Goal: Information Seeking & Learning: Learn about a topic

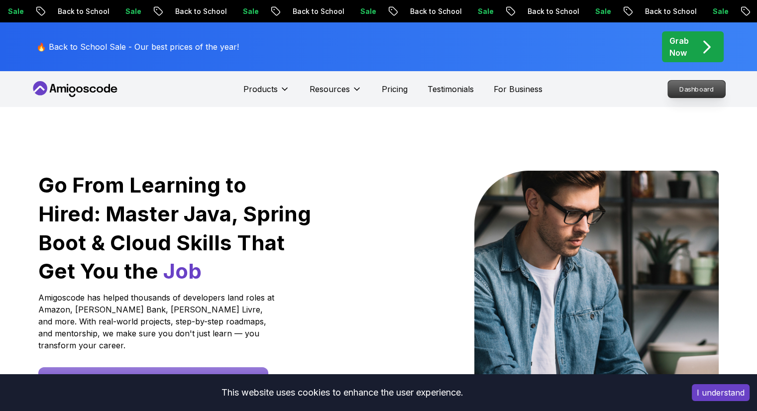
click at [691, 96] on p "Dashboard" at bounding box center [696, 89] width 57 height 17
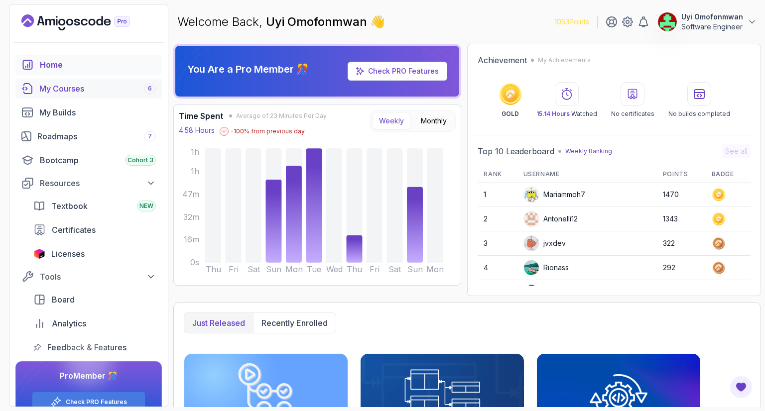
click at [68, 88] on div "My Courses 6" at bounding box center [97, 89] width 117 height 12
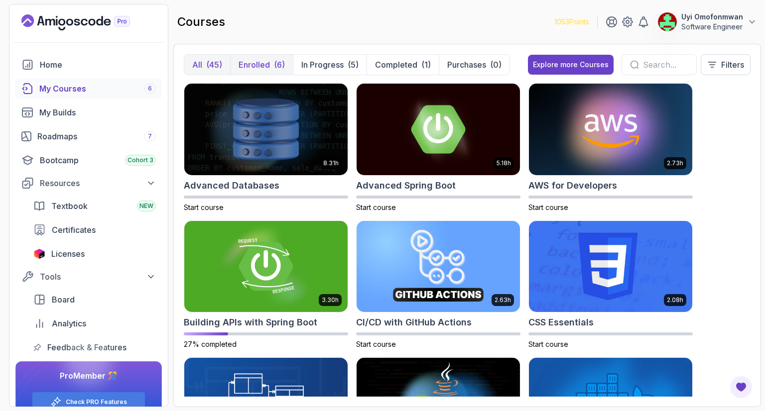
click at [254, 62] on p "Enrolled" at bounding box center [254, 65] width 31 height 12
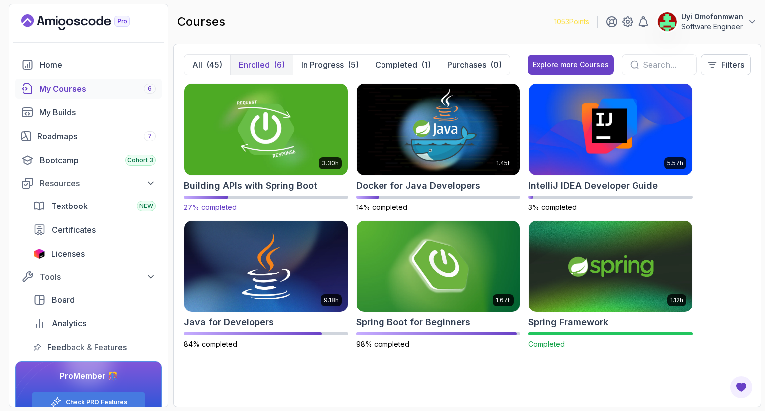
click at [273, 111] on img at bounding box center [265, 129] width 171 height 96
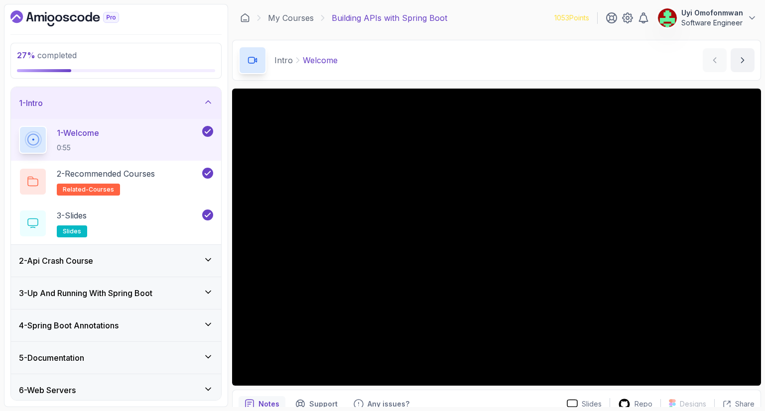
click at [154, 255] on div "2 - Api Crash Course" at bounding box center [116, 261] width 194 height 12
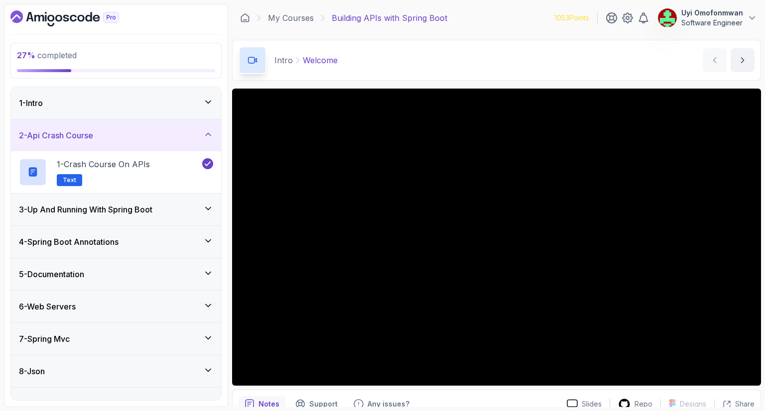
click at [156, 140] on div "2 - Api Crash Course" at bounding box center [116, 135] width 194 height 12
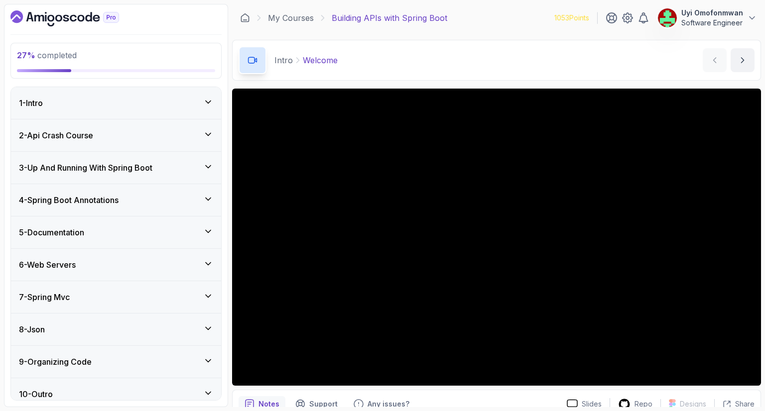
click at [151, 160] on div "3 - Up And Running With Spring Boot" at bounding box center [116, 168] width 210 height 32
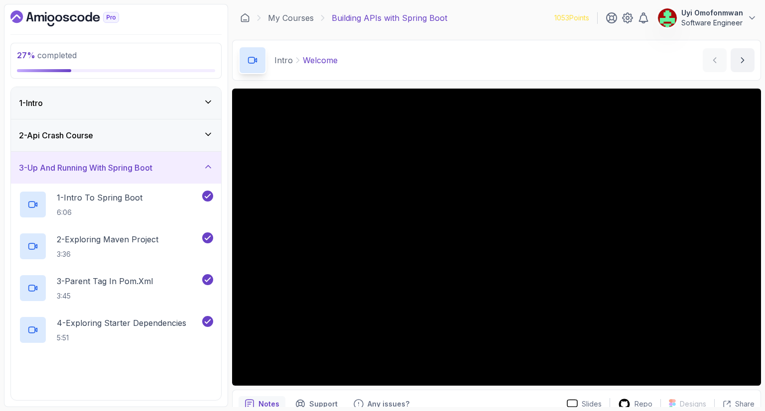
click at [151, 162] on h3 "3 - Up And Running With Spring Boot" at bounding box center [85, 168] width 133 height 12
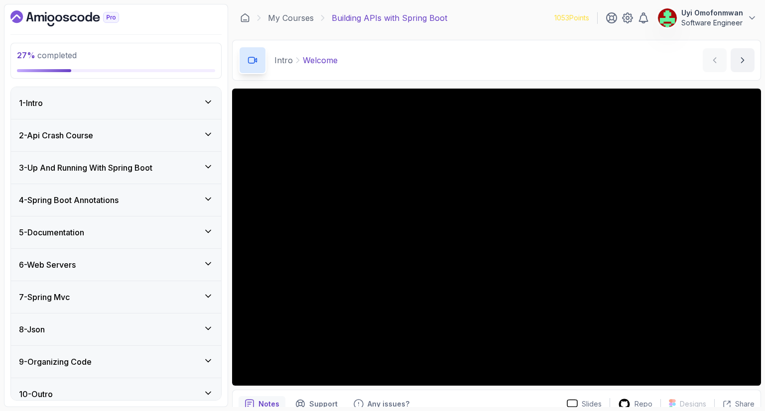
click at [96, 262] on div "6 - Web Servers" at bounding box center [116, 265] width 194 height 12
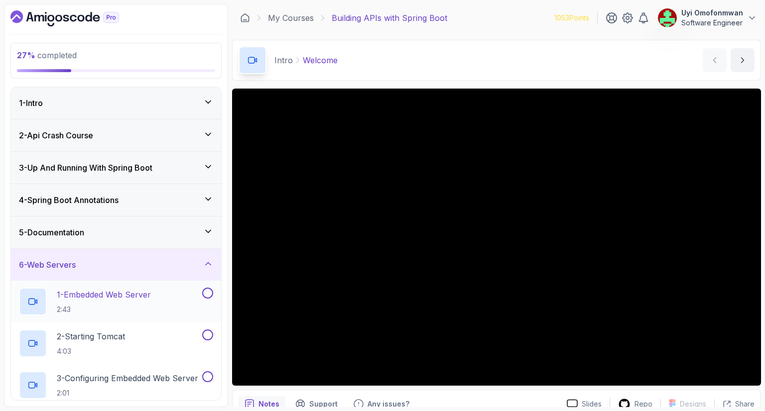
click at [131, 297] on p "1 - Embedded Web Server" at bounding box center [104, 295] width 94 height 12
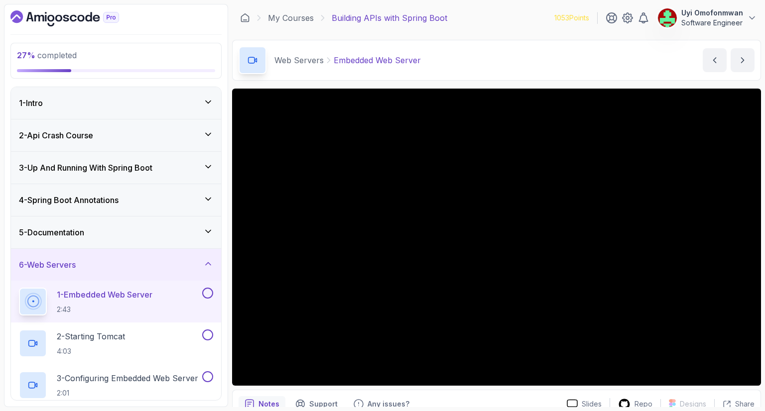
click at [161, 262] on div "6 - Web Servers" at bounding box center [116, 265] width 194 height 12
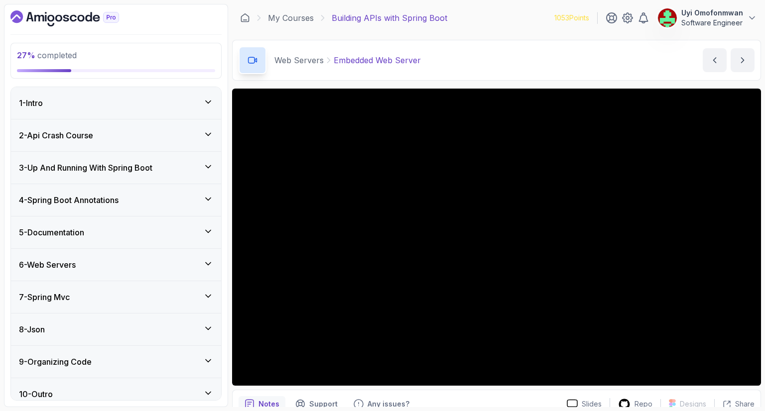
scroll to position [8, 0]
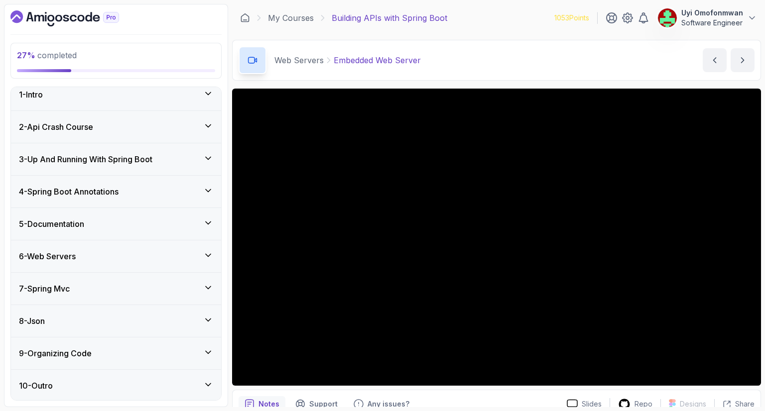
click at [170, 259] on div "6 - Web Servers" at bounding box center [116, 257] width 194 height 12
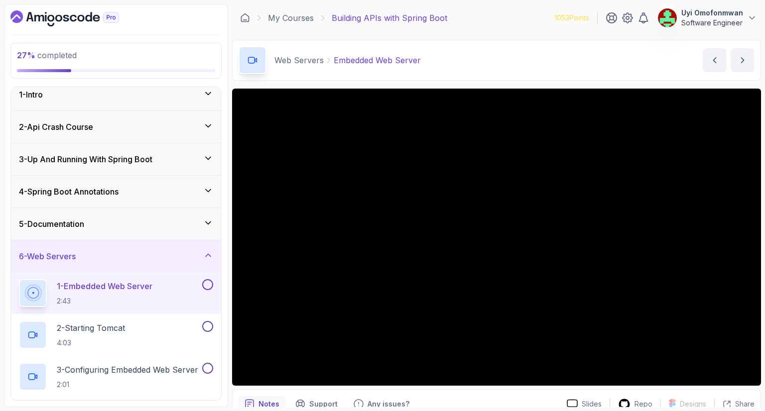
click at [40, 286] on icon at bounding box center [33, 293] width 14 height 14
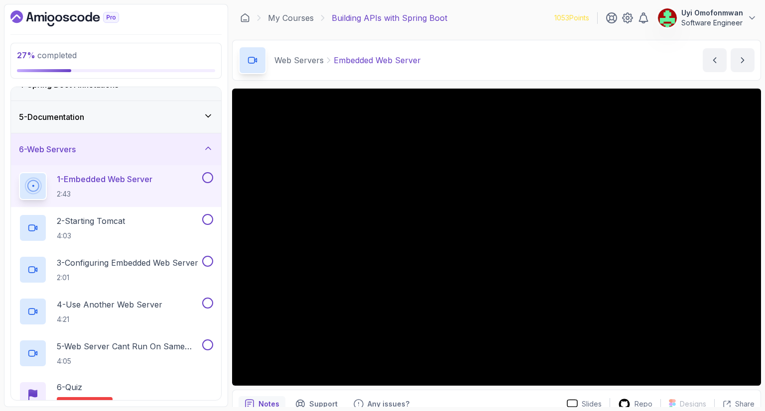
scroll to position [100, 0]
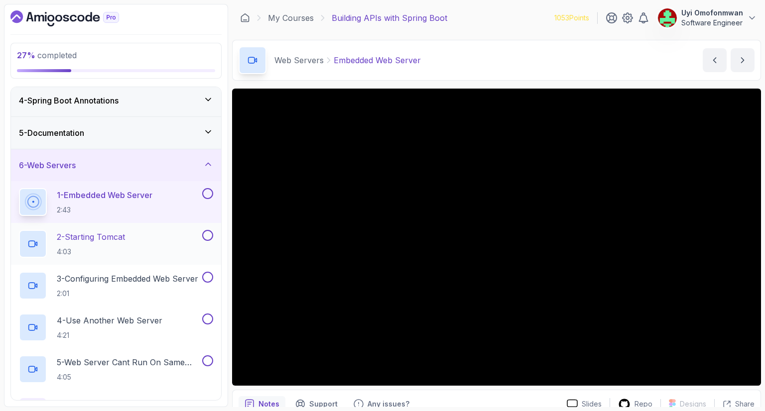
click at [118, 237] on p "2 - Starting Tomcat" at bounding box center [91, 237] width 68 height 12
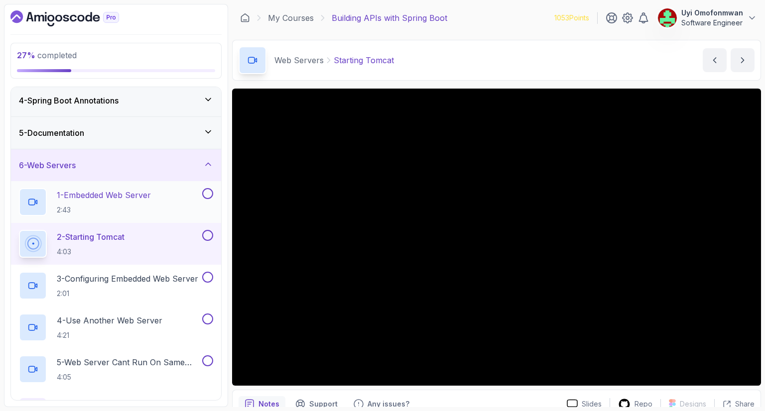
click at [101, 195] on p "1 - Embedded Web Server" at bounding box center [104, 195] width 94 height 12
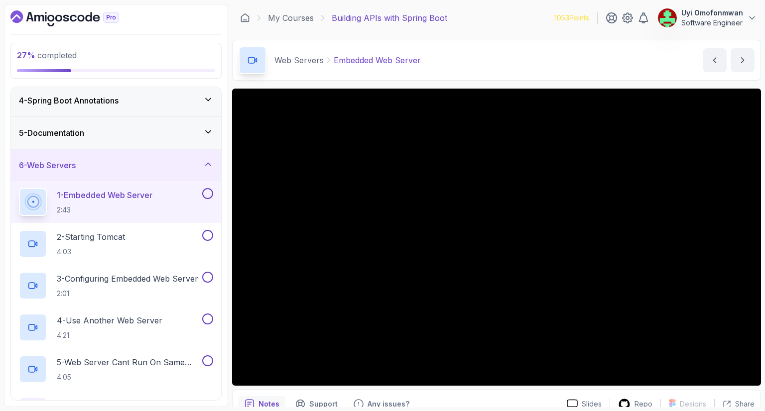
click at [175, 167] on div "6 - Web Servers" at bounding box center [116, 165] width 194 height 12
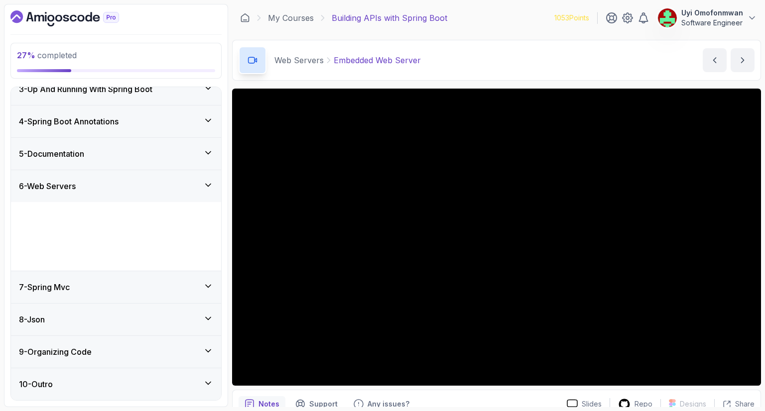
scroll to position [8, 0]
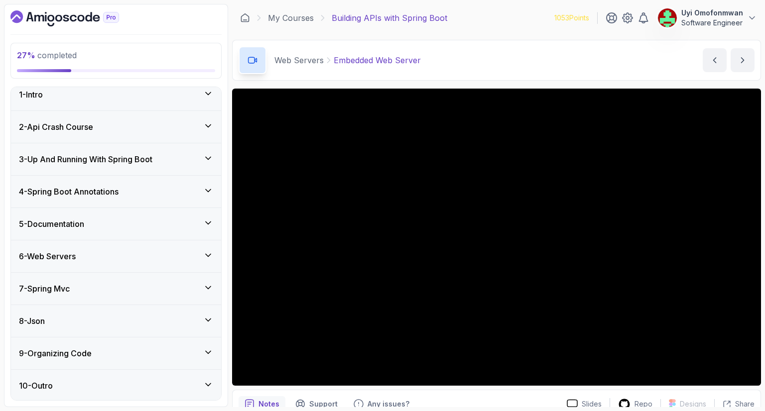
click at [107, 286] on div "7 - Spring Mvc" at bounding box center [116, 289] width 194 height 12
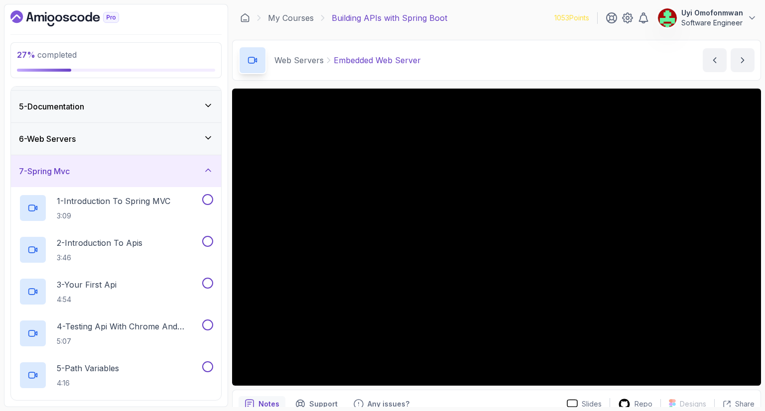
scroll to position [100, 0]
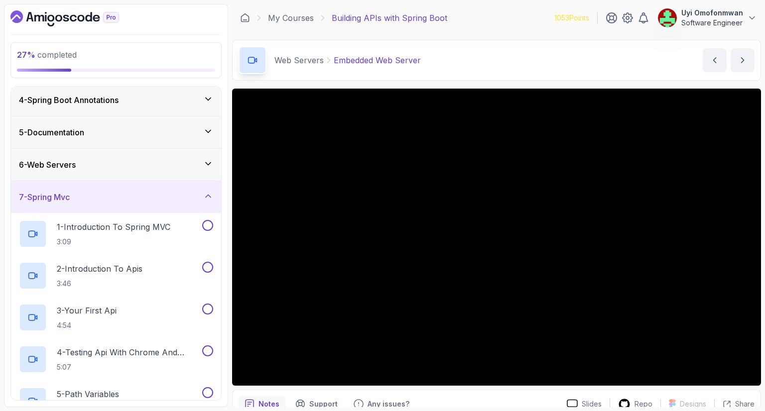
click at [134, 202] on div "7 - Spring Mvc" at bounding box center [116, 197] width 210 height 32
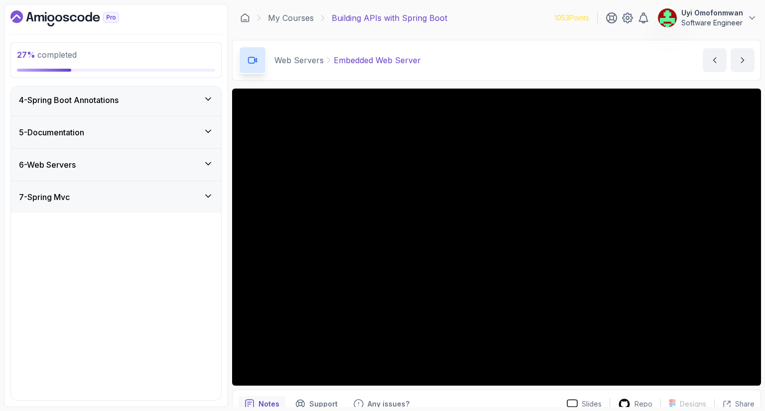
scroll to position [8, 0]
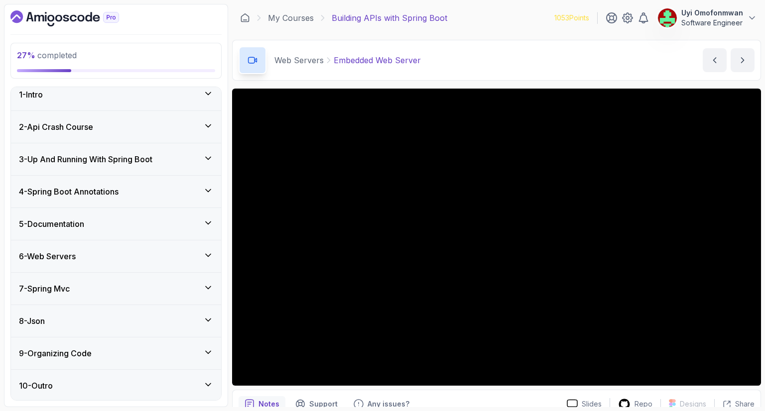
click at [121, 264] on div "6 - Web Servers" at bounding box center [116, 257] width 210 height 32
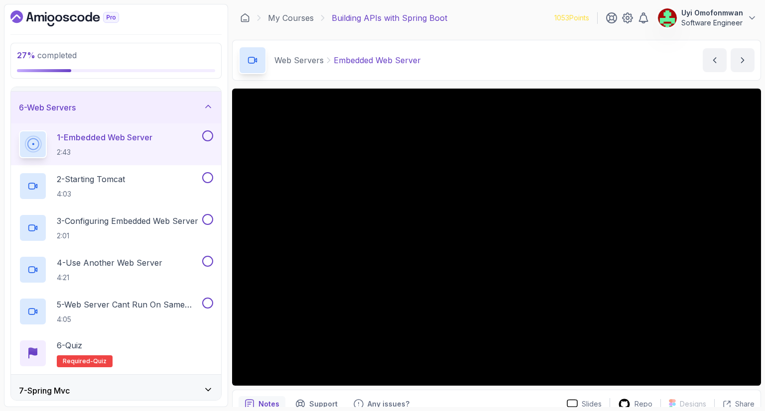
scroll to position [108, 0]
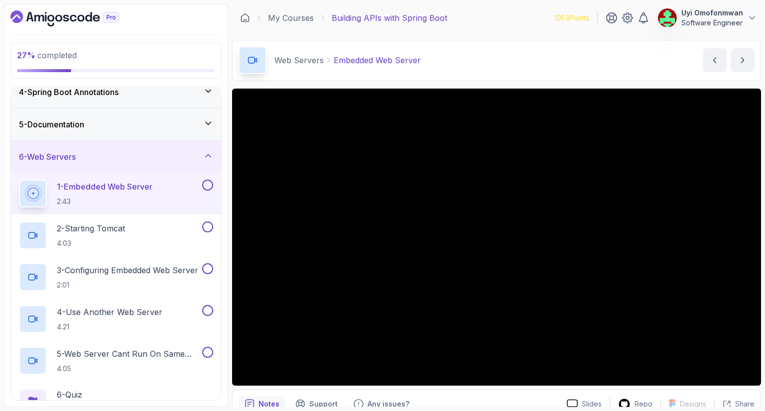
click at [84, 162] on div "6 - Web Servers" at bounding box center [116, 157] width 210 height 32
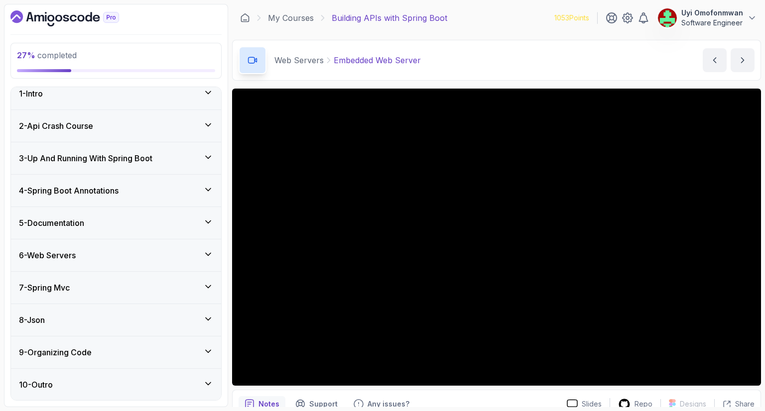
scroll to position [8, 0]
click at [64, 315] on div "8 - Json" at bounding box center [116, 321] width 194 height 12
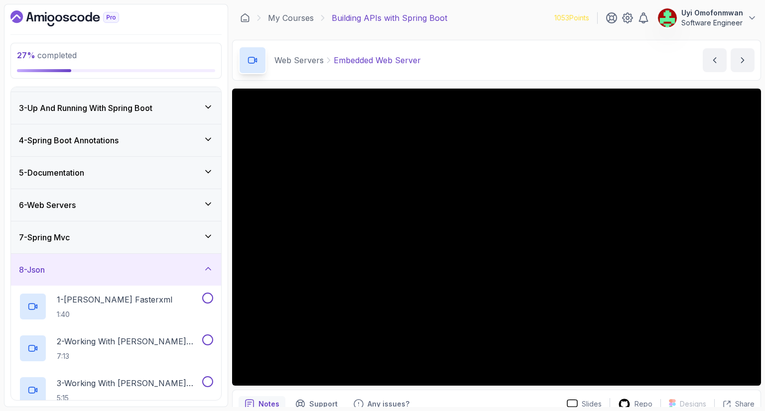
scroll to position [58, 0]
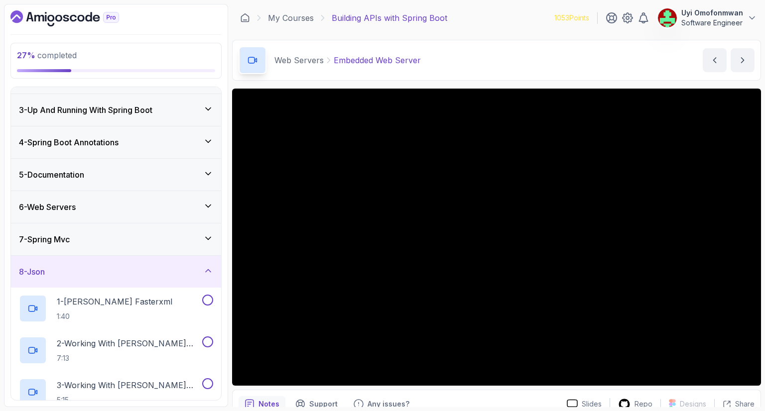
click at [85, 262] on div "8 - Json" at bounding box center [116, 272] width 210 height 32
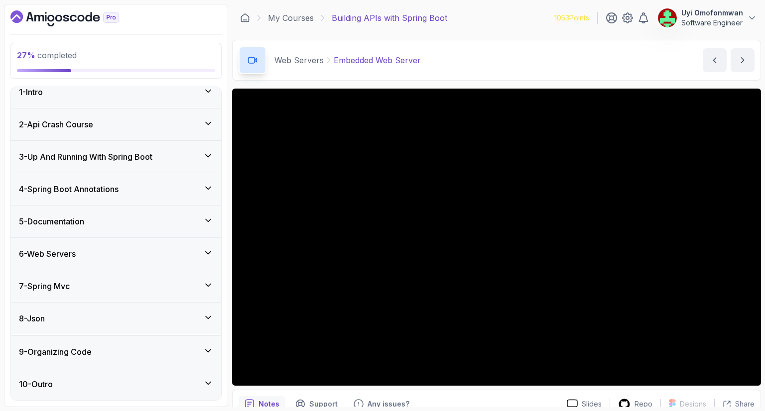
scroll to position [8, 0]
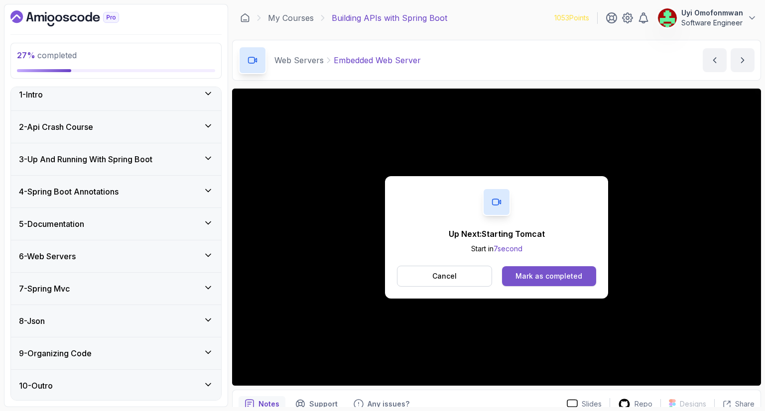
click at [533, 274] on div "Mark as completed" at bounding box center [548, 276] width 67 height 10
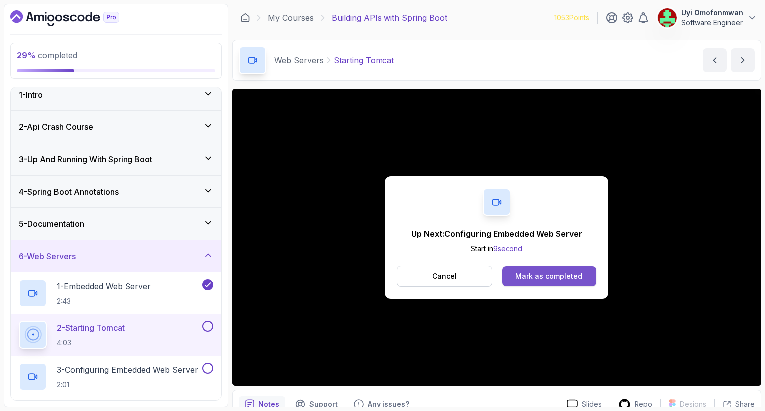
click at [546, 276] on div "Mark as completed" at bounding box center [548, 276] width 67 height 10
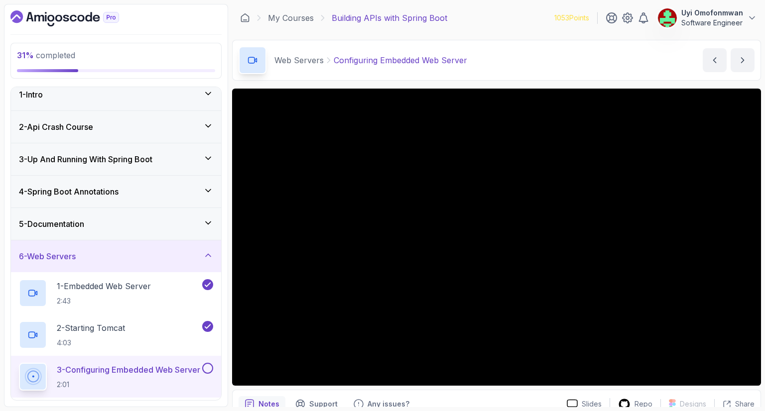
click at [165, 263] on div "6 - Web Servers" at bounding box center [116, 257] width 210 height 32
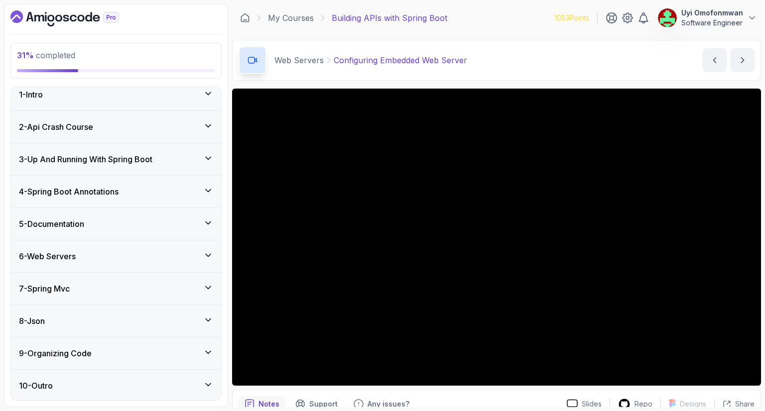
click at [154, 260] on div "6 - Web Servers" at bounding box center [116, 257] width 194 height 12
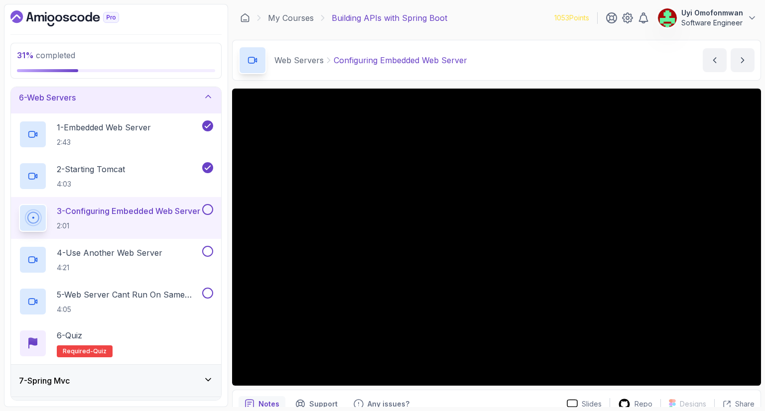
scroll to position [168, 0]
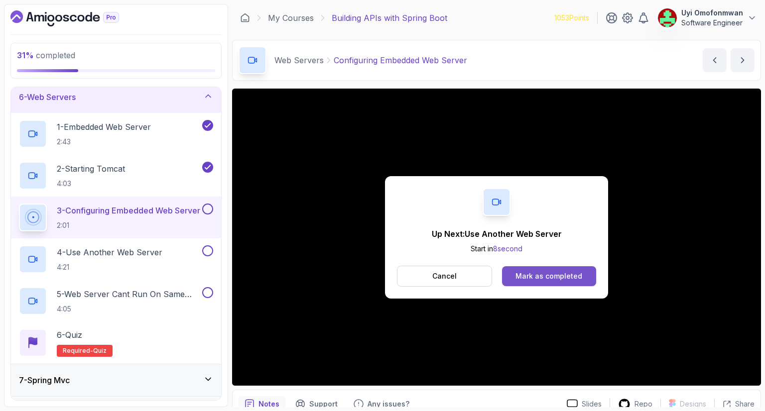
click at [575, 276] on div "Mark as completed" at bounding box center [548, 276] width 67 height 10
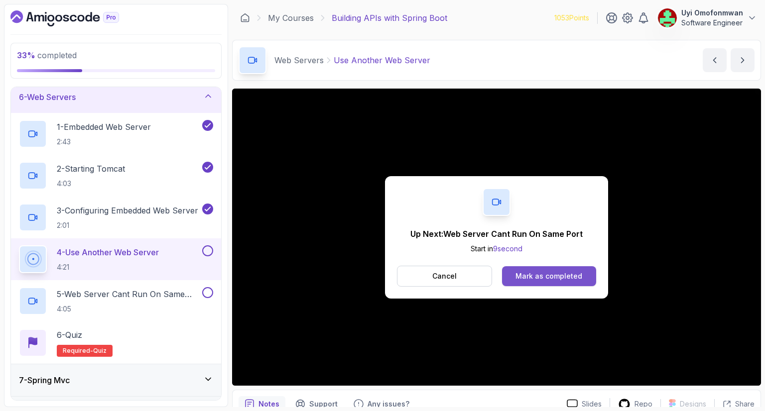
click at [553, 275] on div "Mark as completed" at bounding box center [548, 276] width 67 height 10
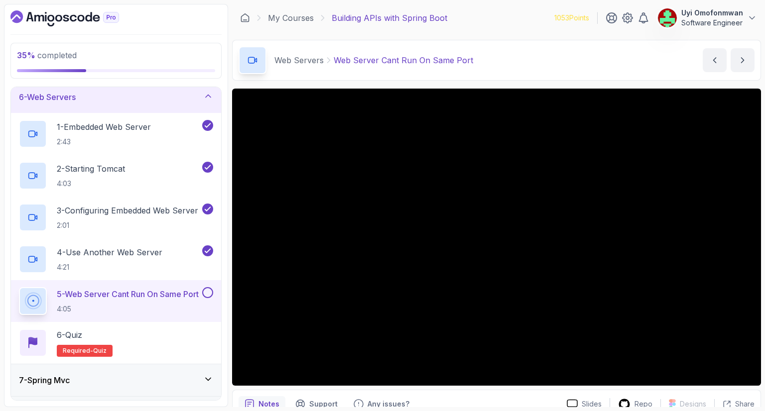
click at [163, 98] on div "6 - Web Servers" at bounding box center [116, 97] width 194 height 12
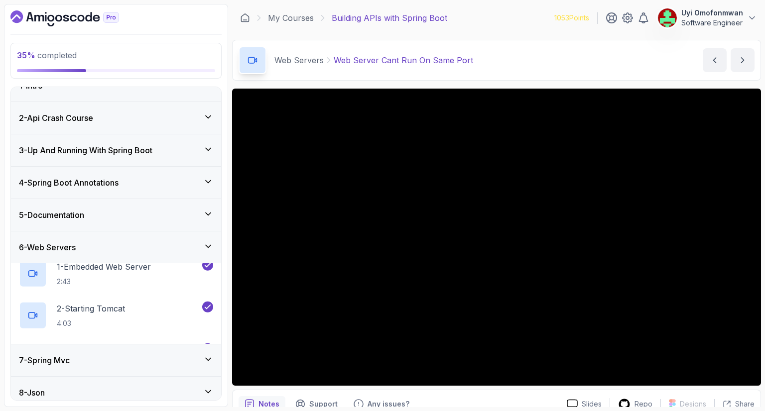
scroll to position [8, 0]
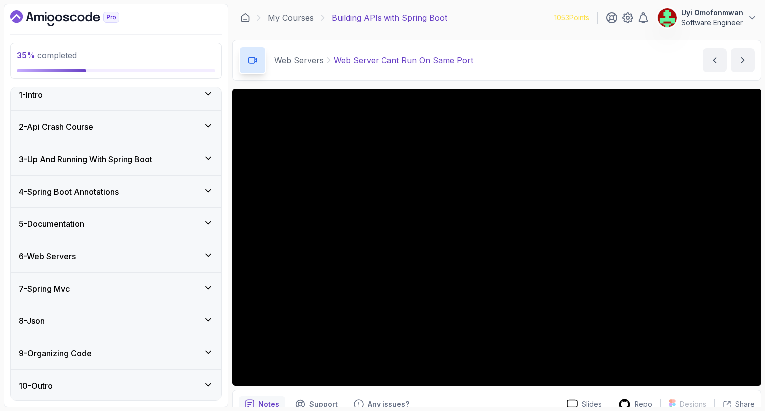
click at [134, 285] on div "7 - Spring Mvc" at bounding box center [116, 289] width 194 height 12
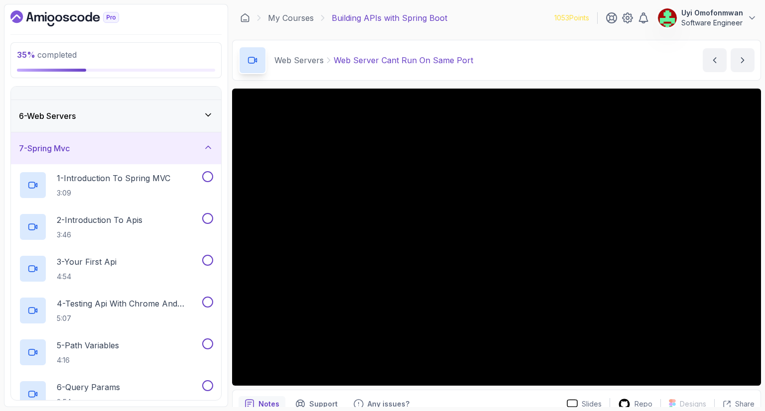
scroll to position [148, 0]
click at [145, 158] on div "7 - Spring Mvc" at bounding box center [116, 149] width 210 height 32
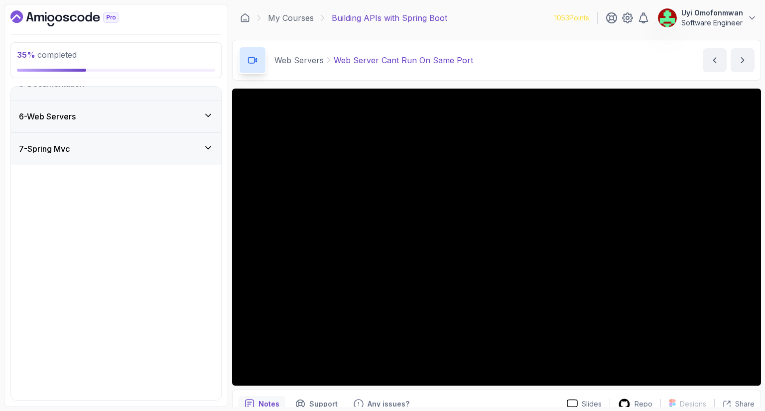
scroll to position [8, 0]
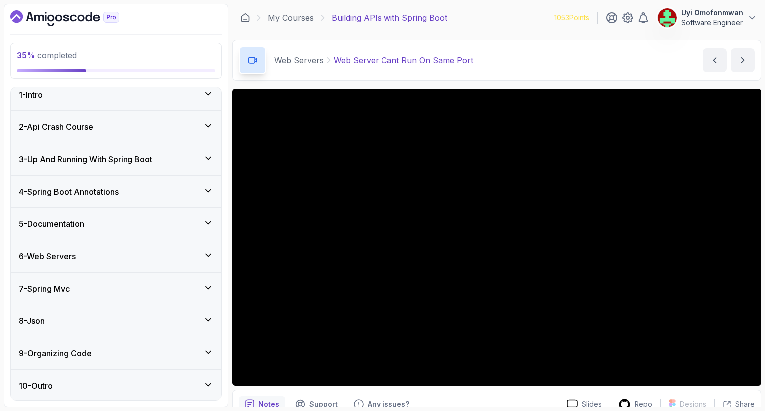
click at [172, 322] on div "8 - Json" at bounding box center [116, 321] width 194 height 12
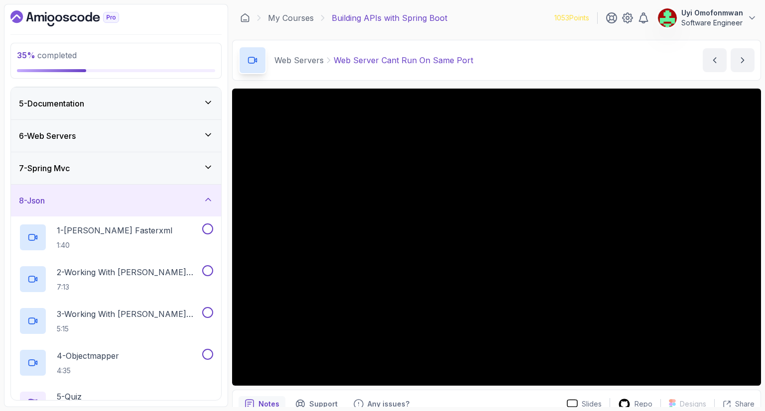
scroll to position [78, 0]
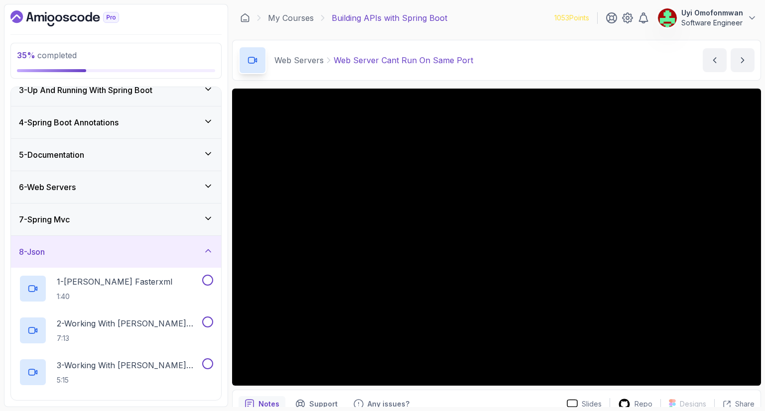
click at [161, 248] on div "8 - Json" at bounding box center [116, 252] width 194 height 12
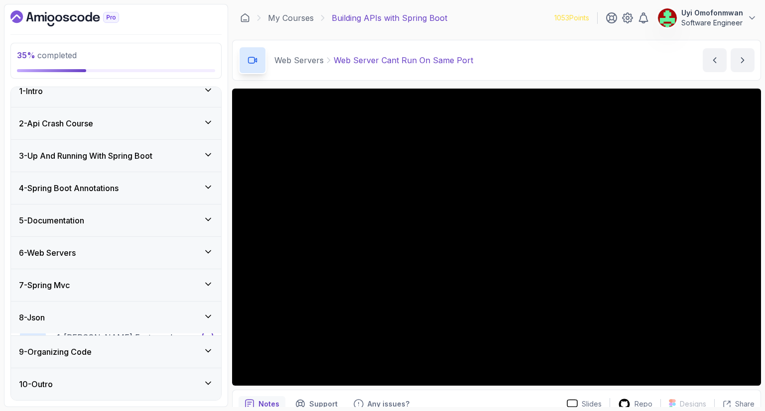
scroll to position [8, 0]
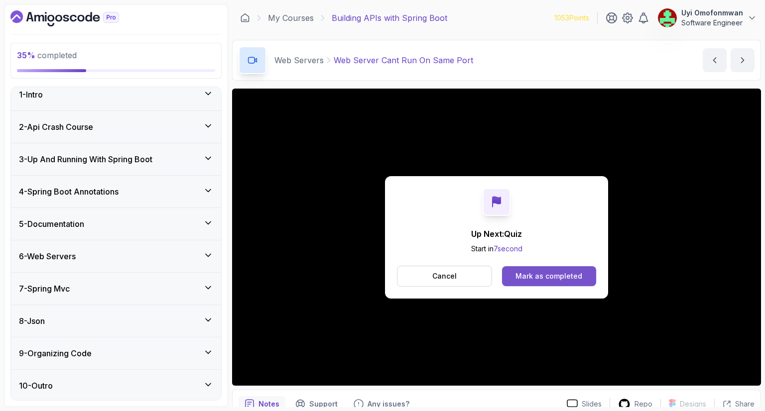
click at [549, 272] on div "Mark as completed" at bounding box center [548, 276] width 67 height 10
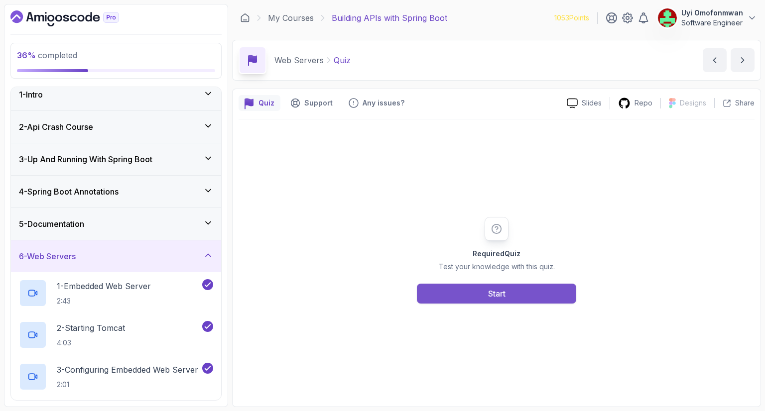
click at [533, 295] on button "Start" at bounding box center [496, 294] width 159 height 20
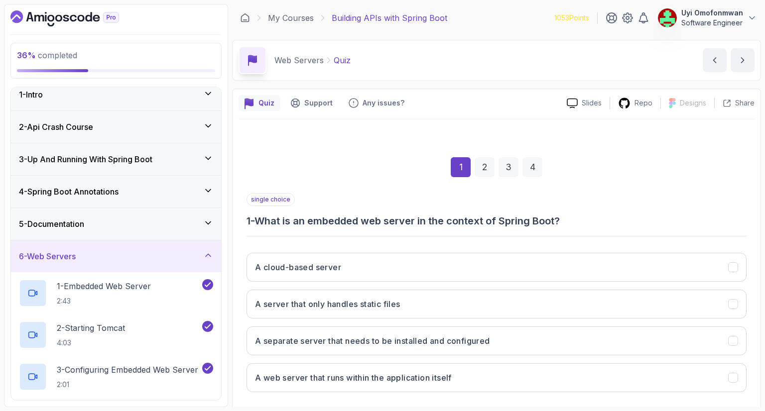
click at [674, 183] on div "1 2 3 4" at bounding box center [497, 167] width 500 height 52
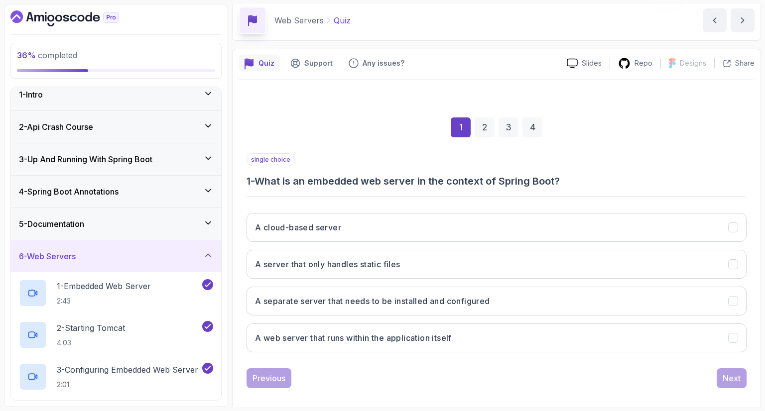
scroll to position [48, 0]
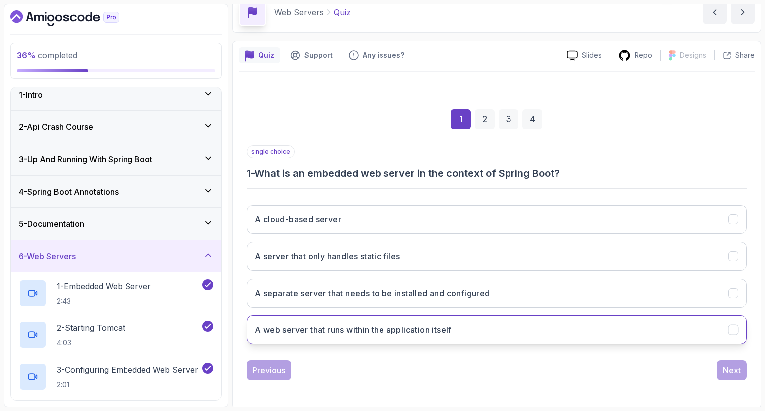
click at [503, 339] on button "A web server that runs within the application itself" at bounding box center [497, 330] width 500 height 29
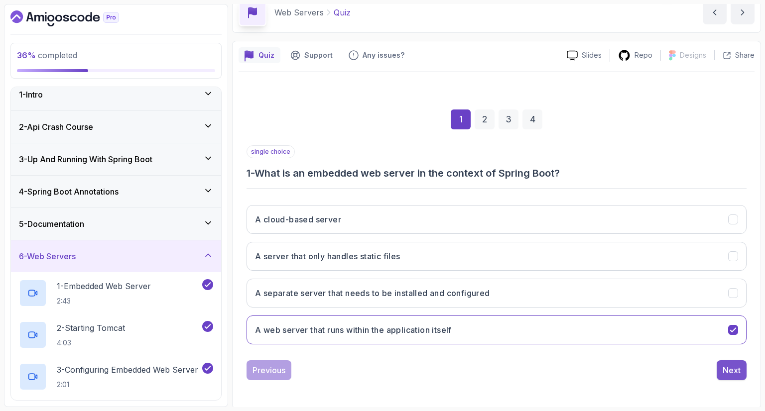
click at [728, 371] on div "Next" at bounding box center [732, 371] width 18 height 12
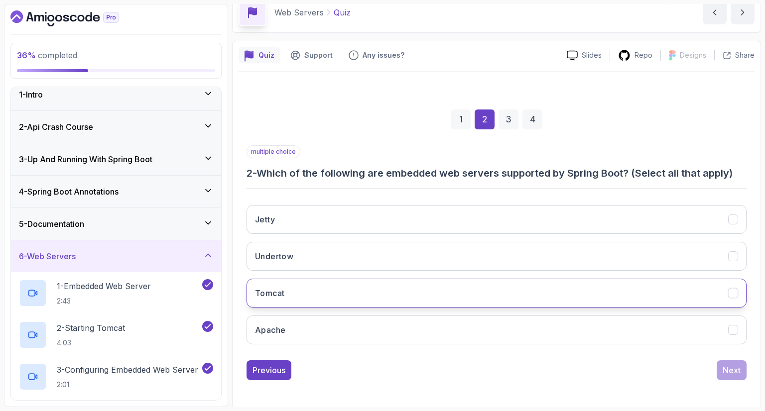
click at [732, 290] on icon "Tomcat" at bounding box center [733, 293] width 9 height 9
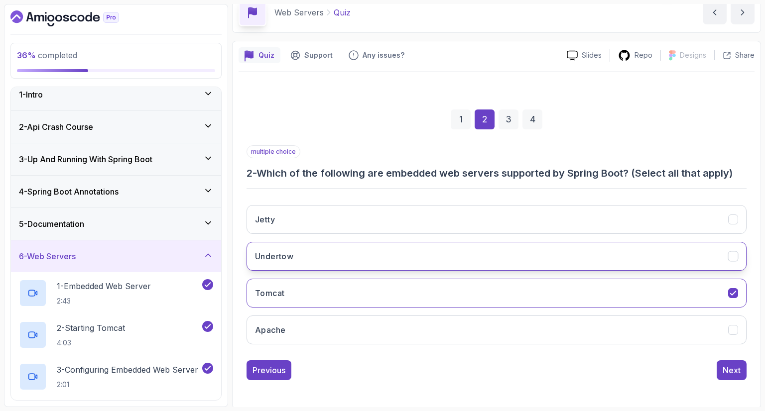
click at [735, 255] on icon "Undertow" at bounding box center [733, 256] width 9 height 9
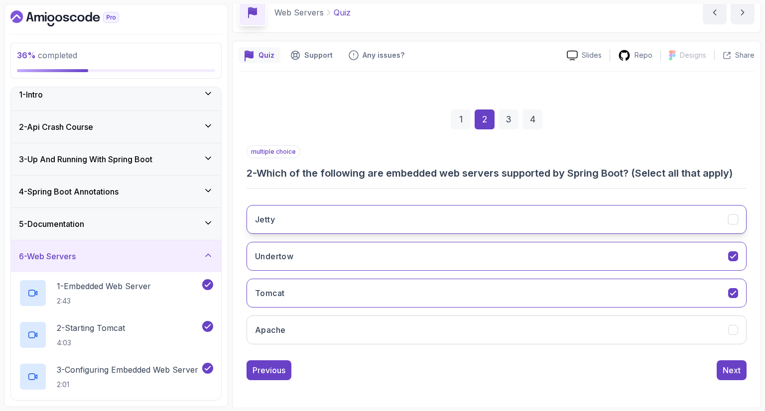
click at [732, 220] on icon "Jetty" at bounding box center [732, 220] width 5 height 4
click at [738, 376] on button "Next" at bounding box center [732, 371] width 30 height 20
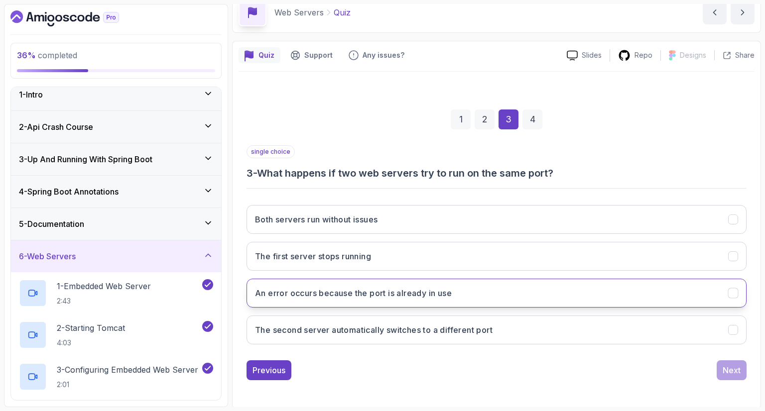
click at [496, 297] on button "An error occurs because the port is already in use" at bounding box center [497, 293] width 500 height 29
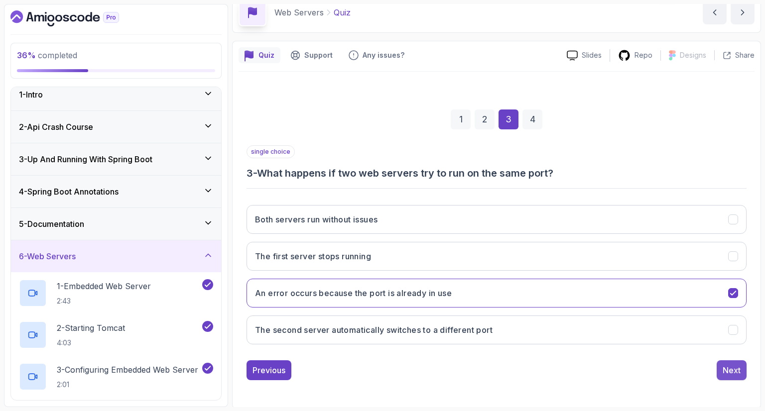
click at [724, 365] on div "Next" at bounding box center [732, 371] width 18 height 12
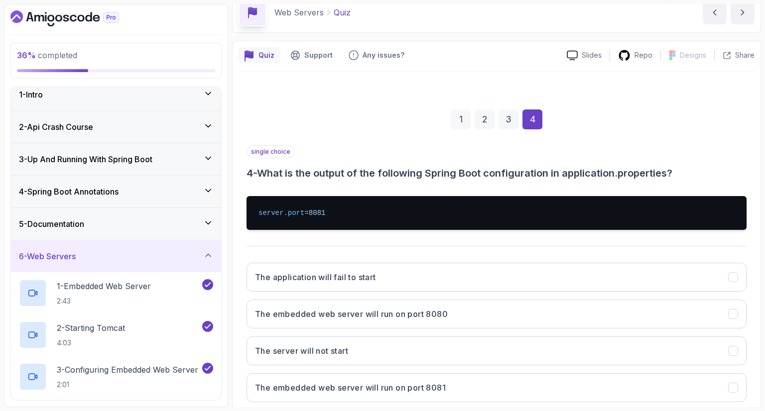
click at [670, 141] on div "1 2 3 4" at bounding box center [497, 120] width 500 height 52
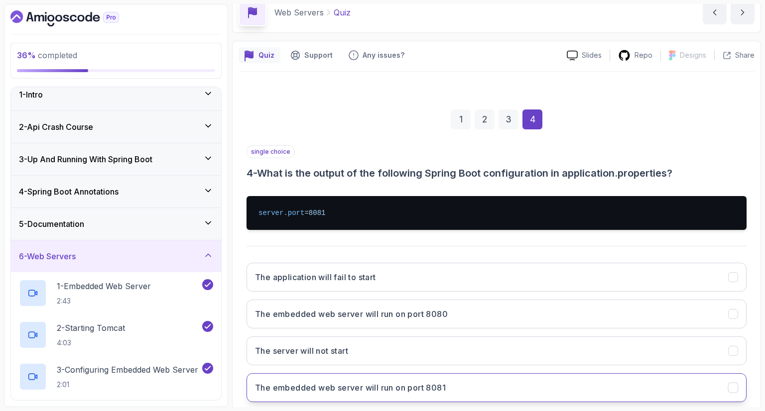
click at [608, 383] on button "The embedded web server will run on port 8081" at bounding box center [497, 388] width 500 height 29
click at [694, 105] on div "1 2 3 4" at bounding box center [497, 120] width 500 height 52
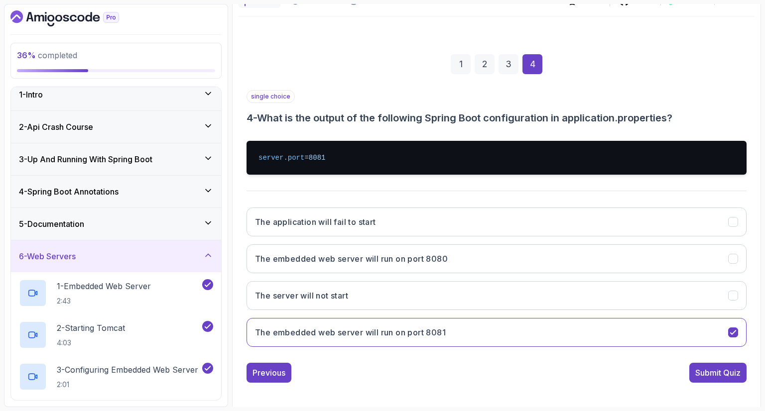
scroll to position [106, 0]
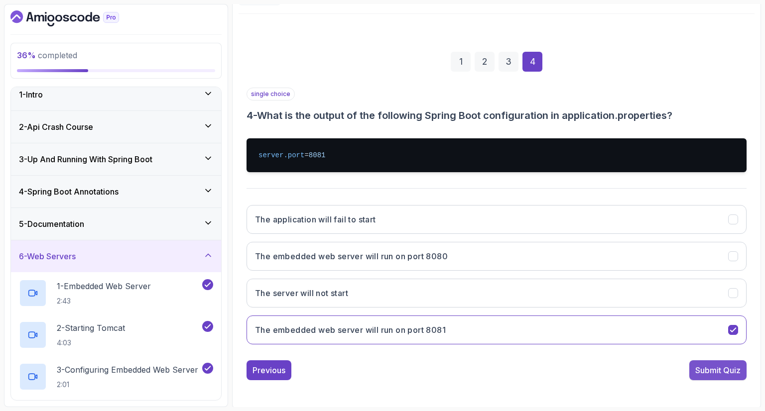
click at [733, 365] on div "Submit Quiz" at bounding box center [717, 371] width 45 height 12
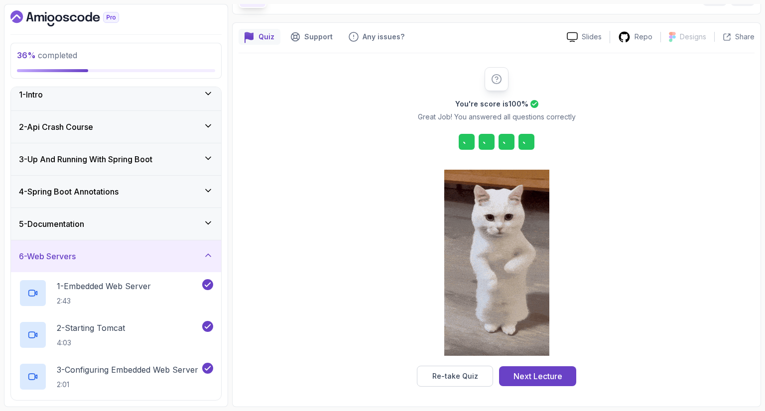
scroll to position [66, 0]
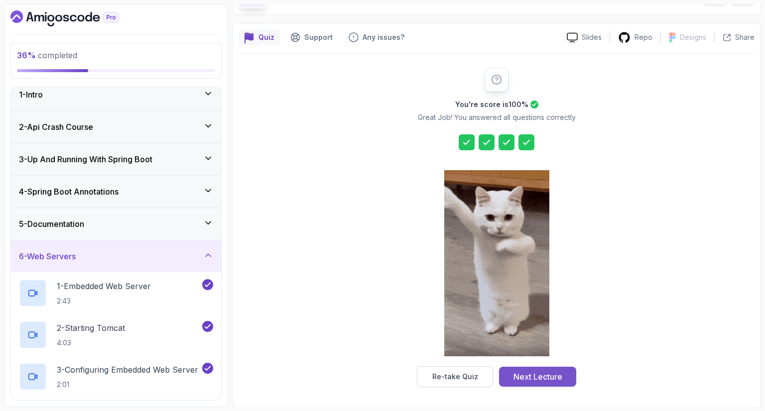
click at [542, 376] on div "Next Lecture" at bounding box center [537, 377] width 49 height 12
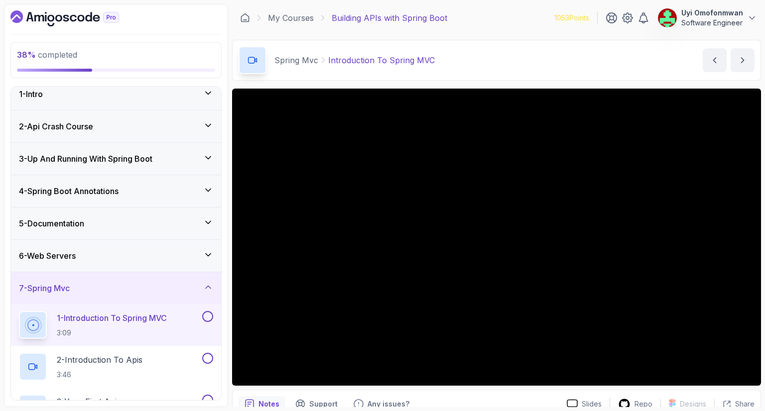
click at [76, 324] on h2 "1 - Introduction To Spring MVC 3:09" at bounding box center [112, 325] width 110 height 26
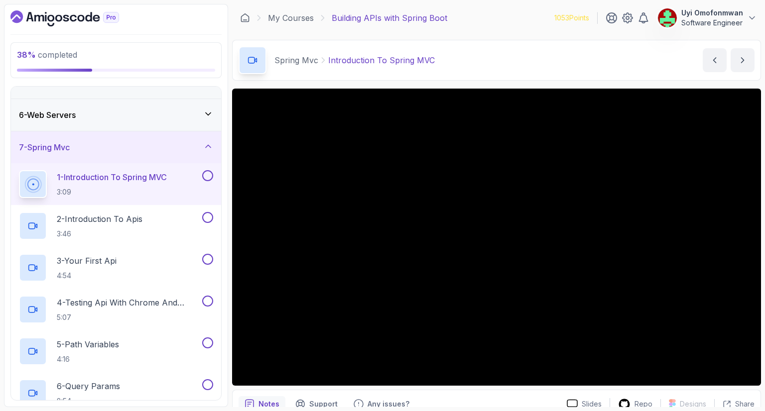
scroll to position [68, 0]
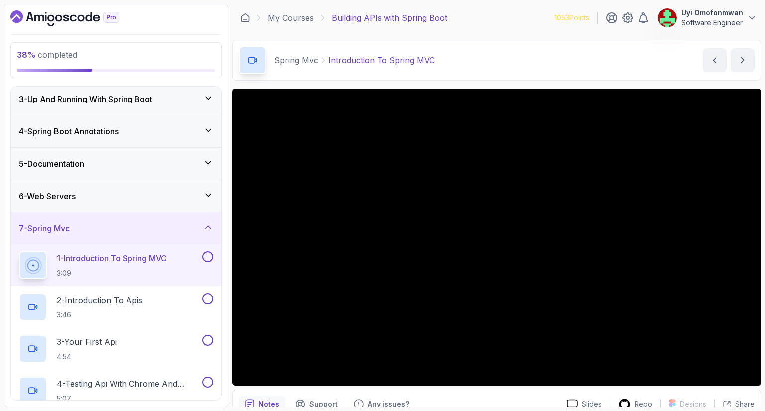
click at [133, 246] on div "1 - Introduction To Spring MVC 3:09" at bounding box center [116, 266] width 210 height 42
click at [147, 238] on div "7 - Spring Mvc" at bounding box center [116, 229] width 210 height 32
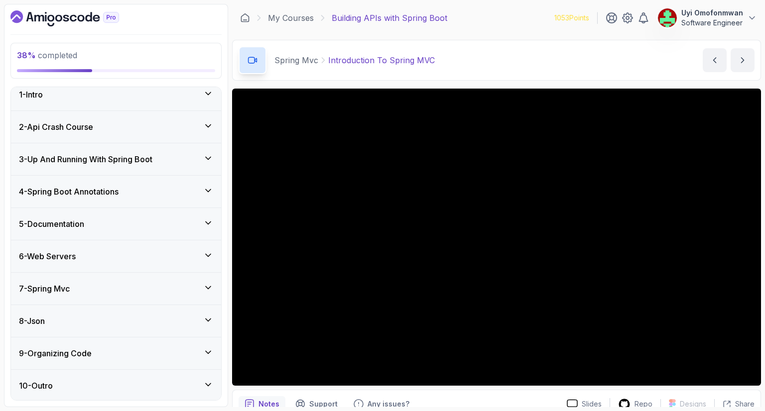
scroll to position [8, 0]
click at [120, 313] on div "8 - Json" at bounding box center [116, 321] width 210 height 32
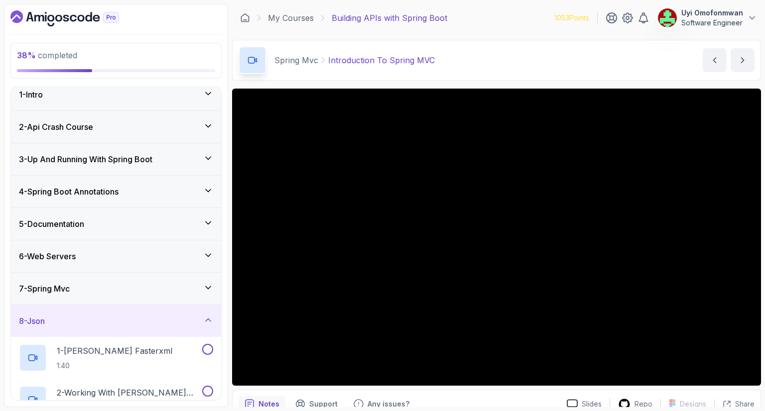
click at [120, 313] on div "8 - Json" at bounding box center [116, 321] width 210 height 32
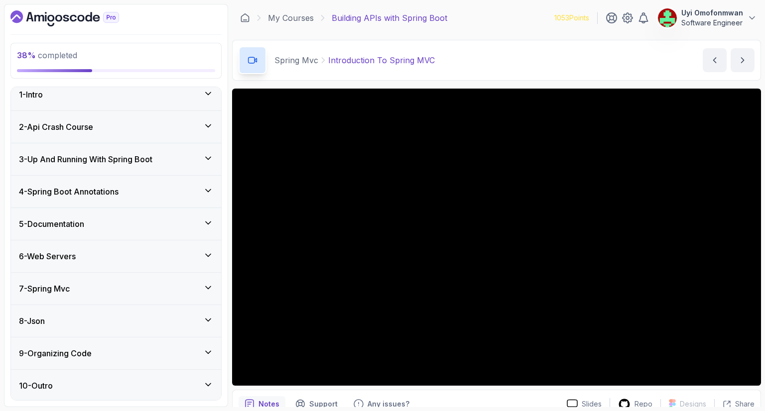
click at [84, 355] on h3 "9 - Organizing Code" at bounding box center [55, 354] width 73 height 12
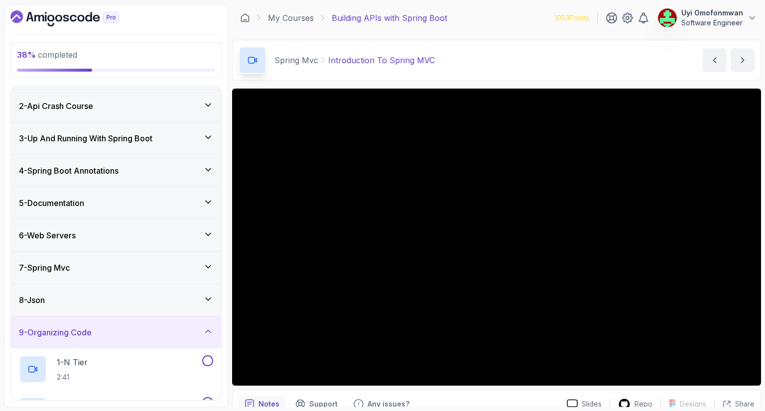
scroll to position [28, 0]
click at [92, 337] on h3 "9 - Organizing Code" at bounding box center [55, 334] width 73 height 12
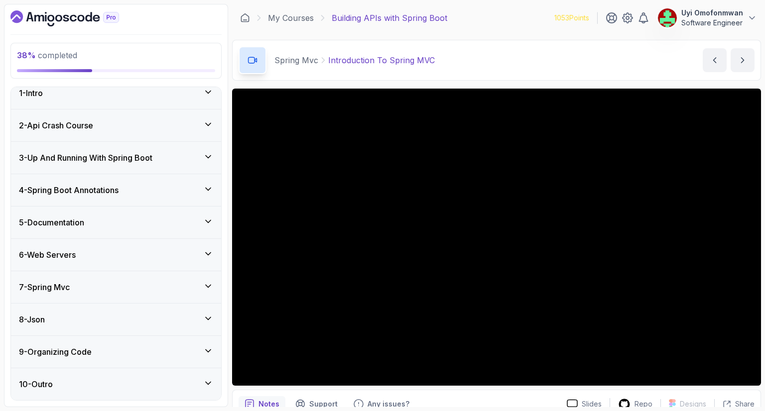
scroll to position [8, 0]
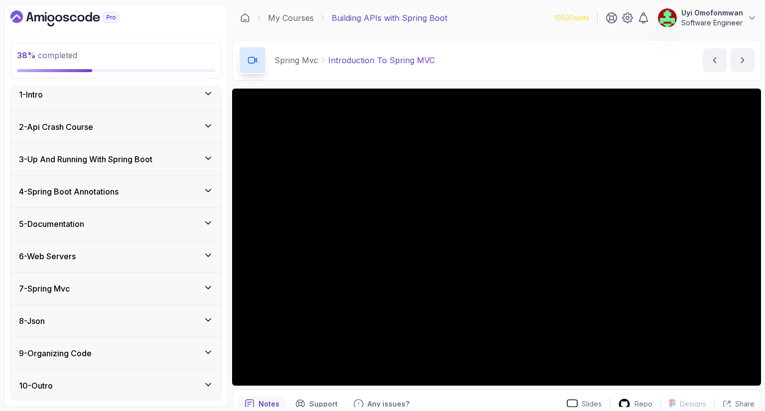
click at [96, 322] on div "8 - Json" at bounding box center [116, 321] width 194 height 12
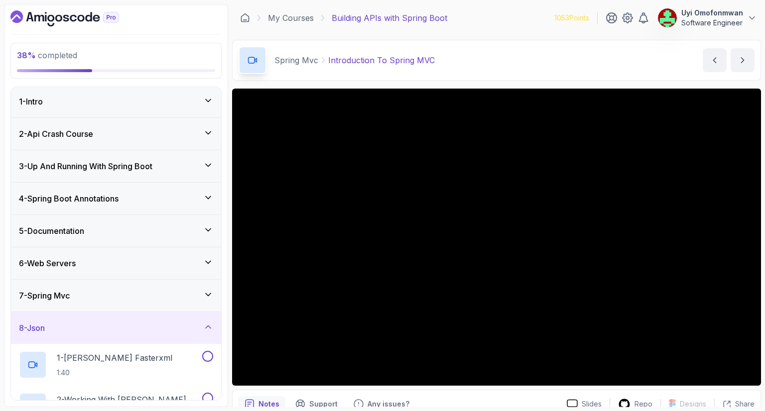
scroll to position [0, 0]
click at [96, 324] on div "8 - Json" at bounding box center [116, 330] width 194 height 12
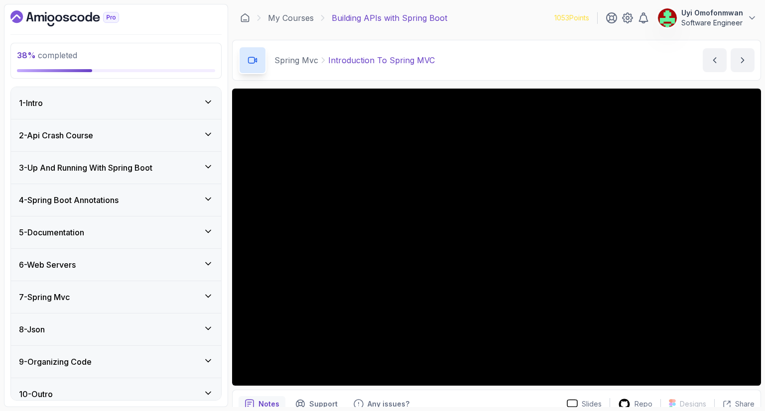
click at [107, 299] on div "7 - Spring Mvc" at bounding box center [116, 297] width 194 height 12
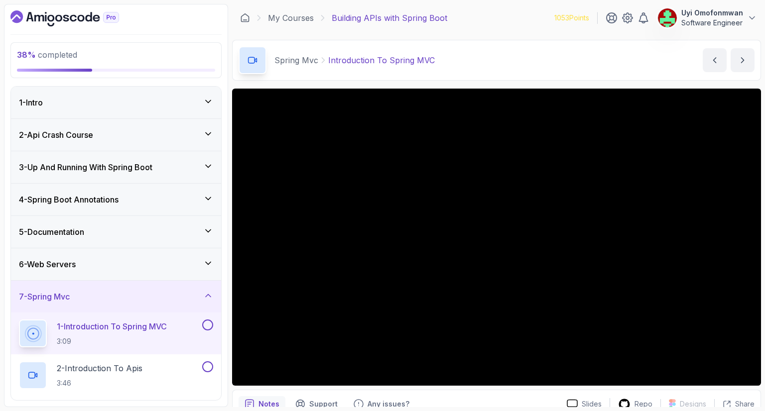
click at [135, 292] on div "7 - Spring Mvc" at bounding box center [116, 297] width 194 height 12
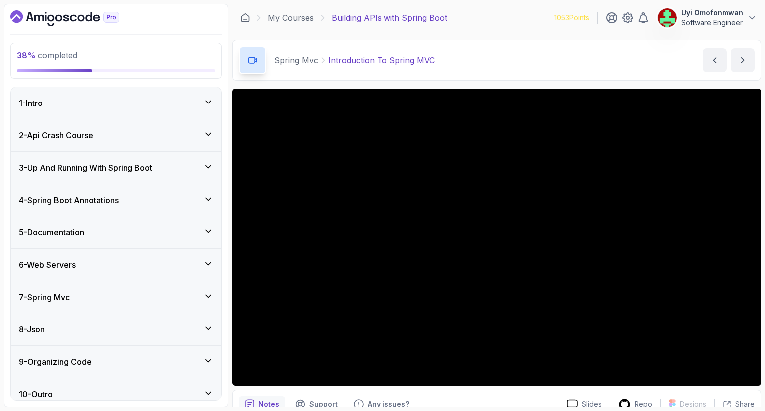
click at [135, 292] on div "7 - Spring Mvc" at bounding box center [116, 297] width 194 height 12
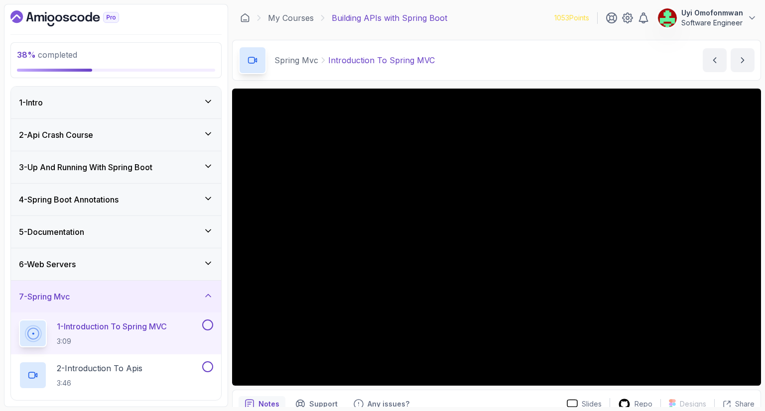
click at [68, 329] on p "1 - Introduction To Spring MVC" at bounding box center [112, 327] width 110 height 12
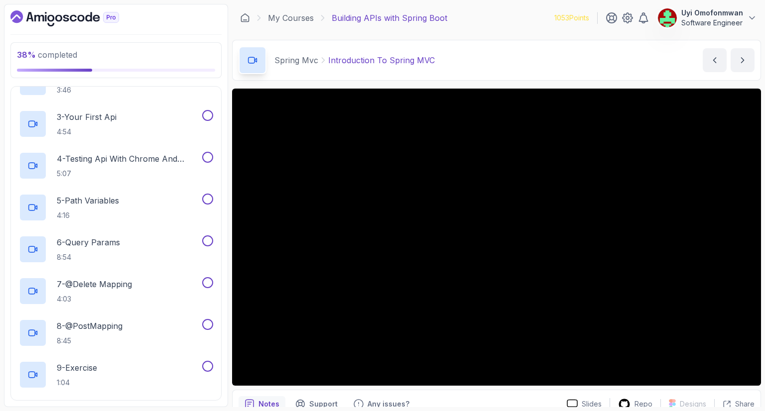
scroll to position [319, 0]
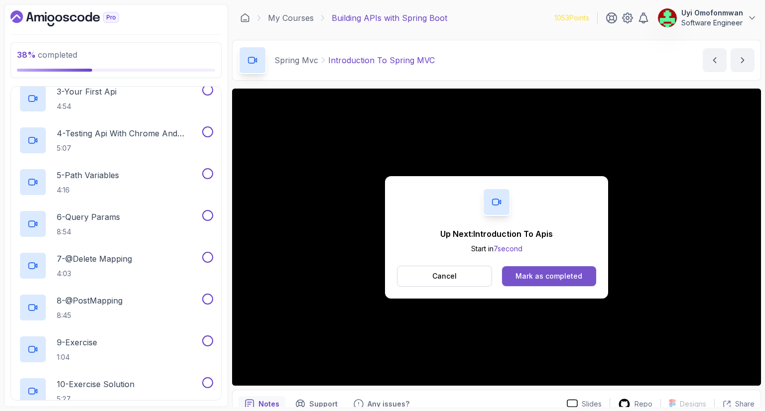
click at [561, 278] on div "Mark as completed" at bounding box center [548, 276] width 67 height 10
click at [527, 281] on div "Mark as completed" at bounding box center [548, 276] width 67 height 10
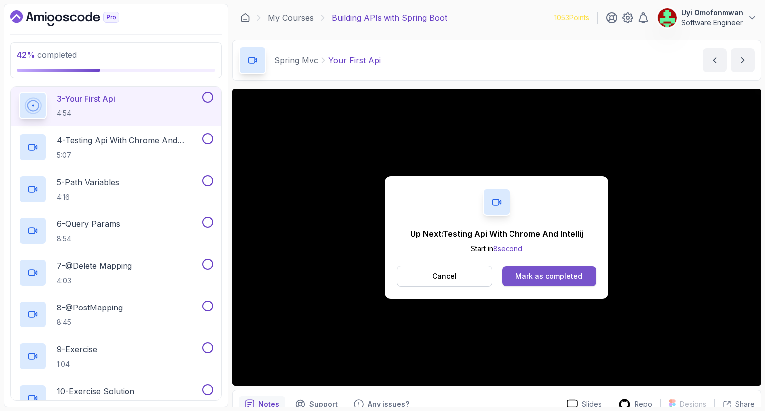
click at [560, 277] on div "Mark as completed" at bounding box center [548, 276] width 67 height 10
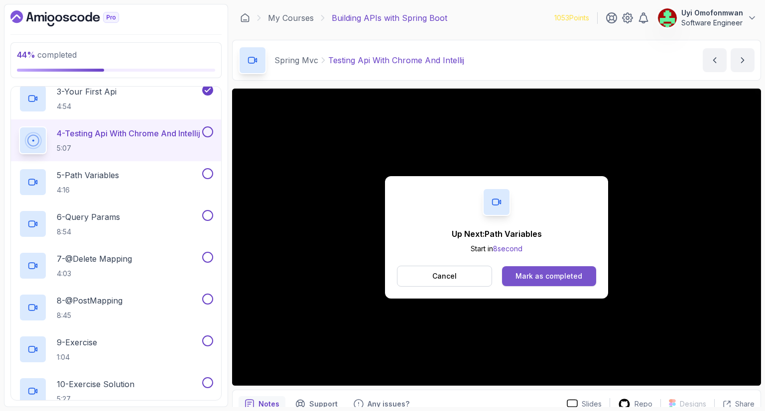
click at [534, 279] on div "Mark as completed" at bounding box center [548, 276] width 67 height 10
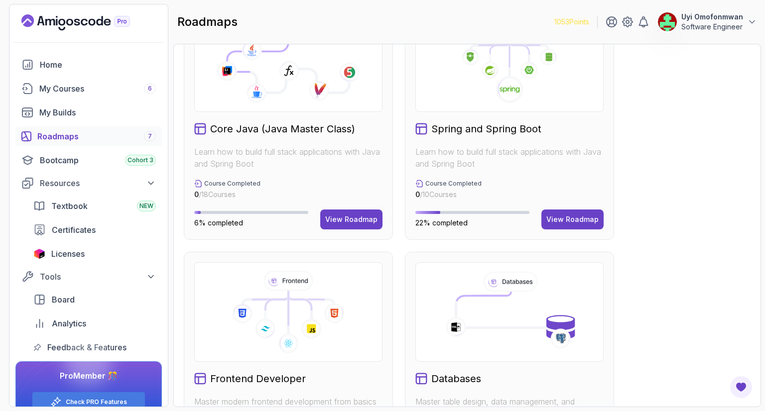
scroll to position [319, 0]
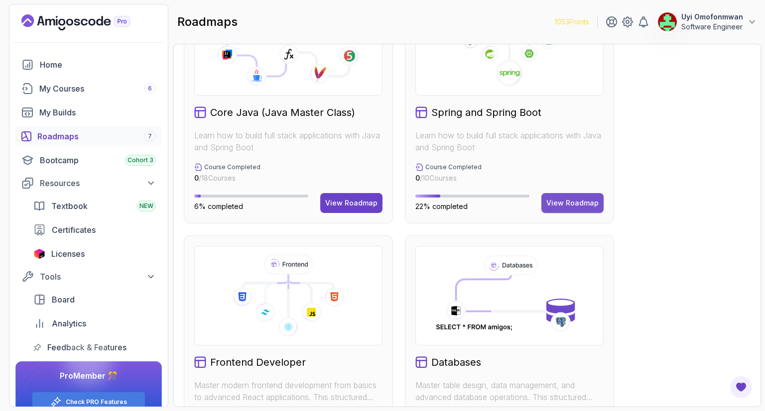
click at [570, 198] on div "View Roadmap" at bounding box center [572, 203] width 52 height 10
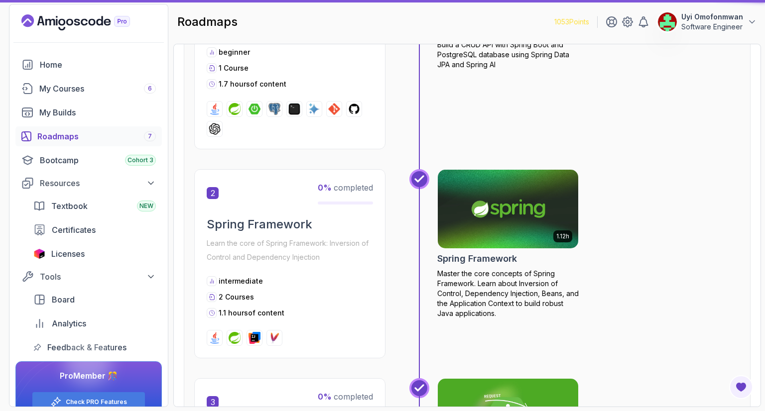
scroll to position [10, 0]
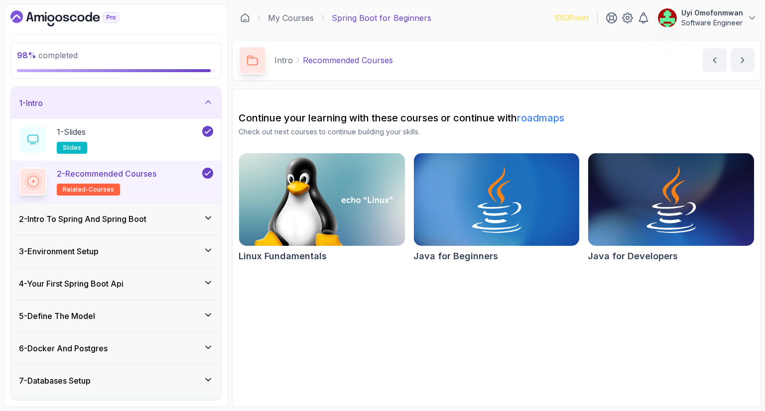
click at [160, 99] on div "1 - Intro" at bounding box center [116, 103] width 194 height 12
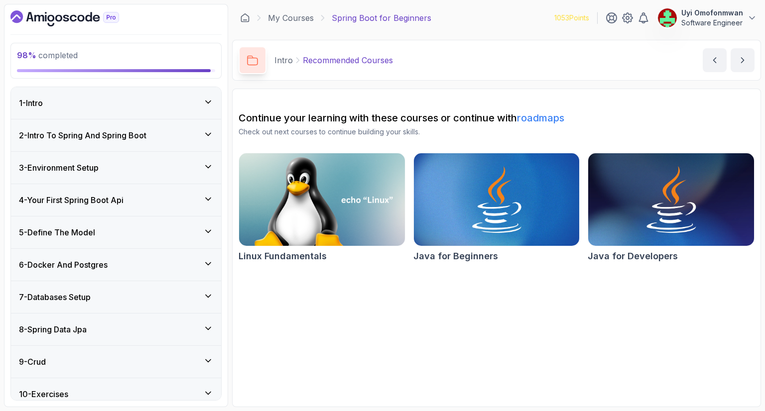
click at [160, 99] on div "1 - Intro" at bounding box center [116, 103] width 194 height 12
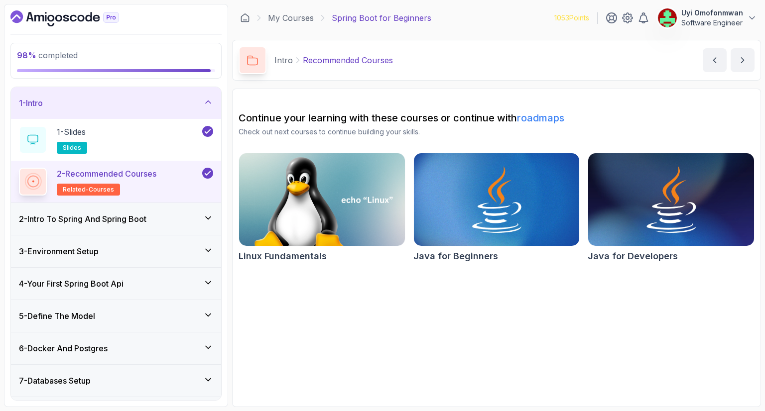
click at [139, 216] on h3 "2 - Intro To Spring And Spring Boot" at bounding box center [82, 219] width 127 height 12
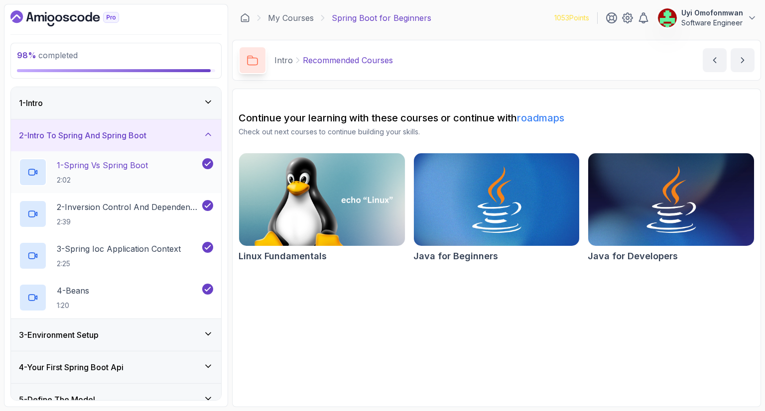
click at [106, 159] on p "1 - Spring Vs Spring Boot" at bounding box center [102, 165] width 91 height 12
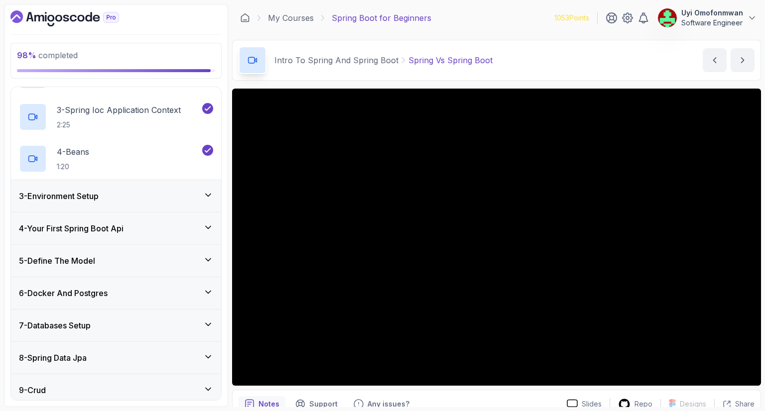
scroll to position [139, 0]
click at [157, 194] on div "3 - Environment Setup" at bounding box center [116, 196] width 194 height 12
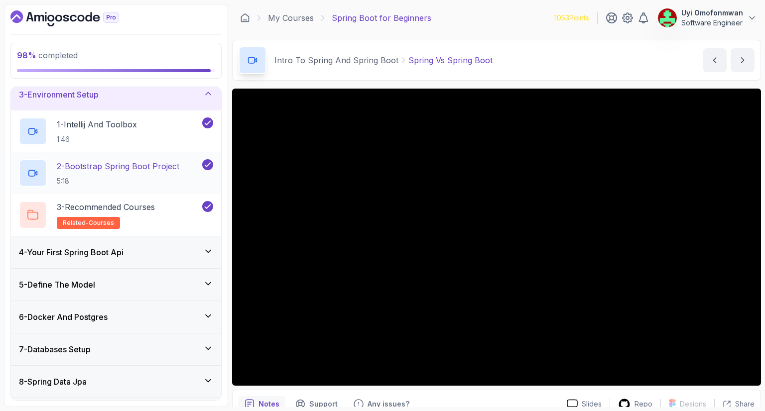
scroll to position [93, 0]
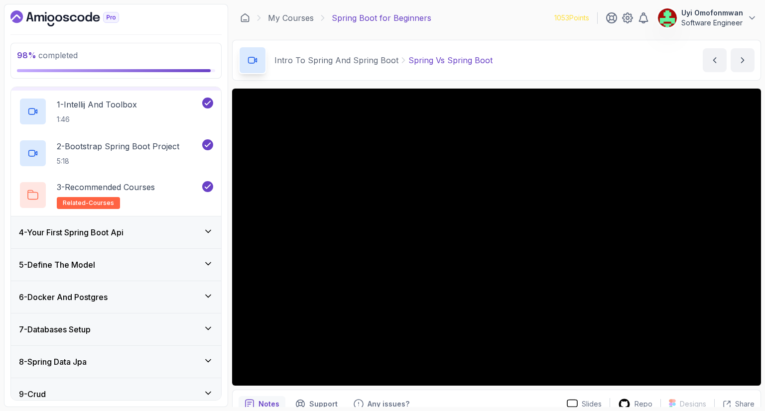
click at [124, 231] on h3 "4 - Your First Spring Boot Api" at bounding box center [71, 233] width 105 height 12
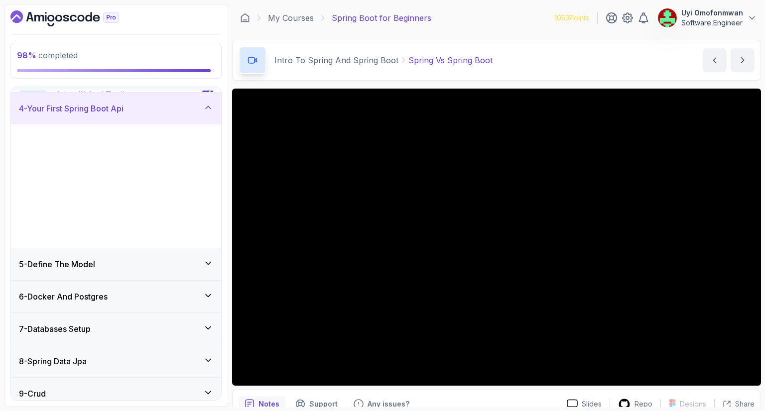
scroll to position [113, 0]
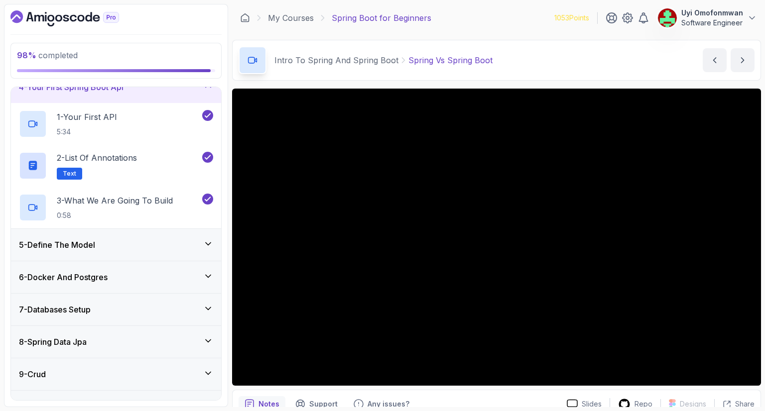
click at [127, 251] on div "5 - Define The Model" at bounding box center [116, 245] width 210 height 32
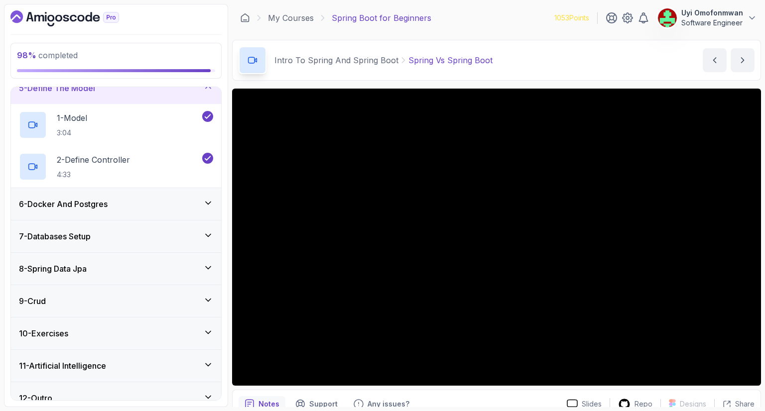
scroll to position [156, 0]
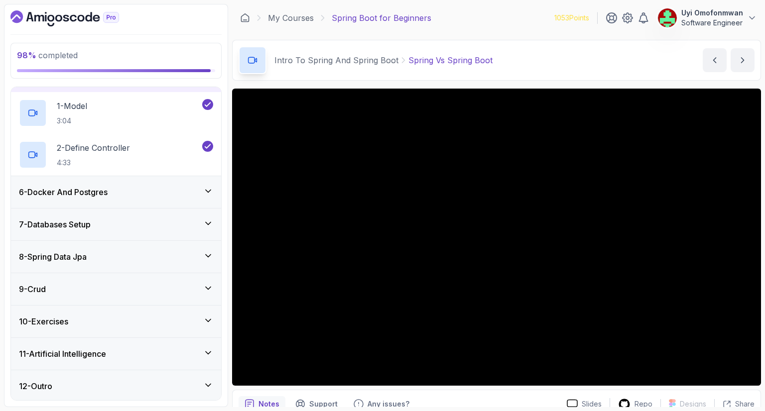
click at [108, 194] on h3 "6 - Docker And Postgres" at bounding box center [63, 192] width 89 height 12
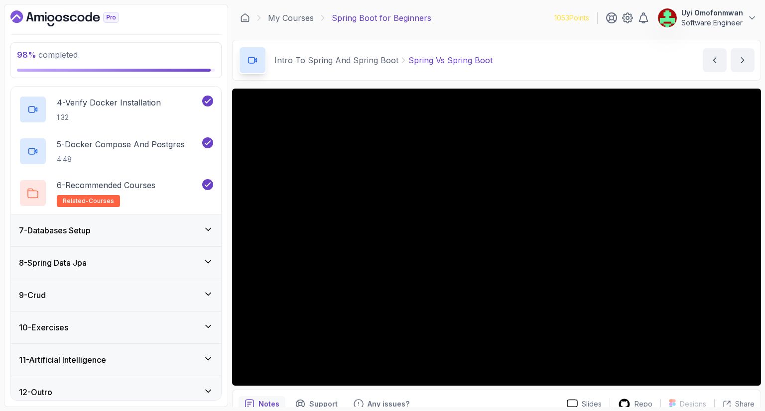
scroll to position [324, 0]
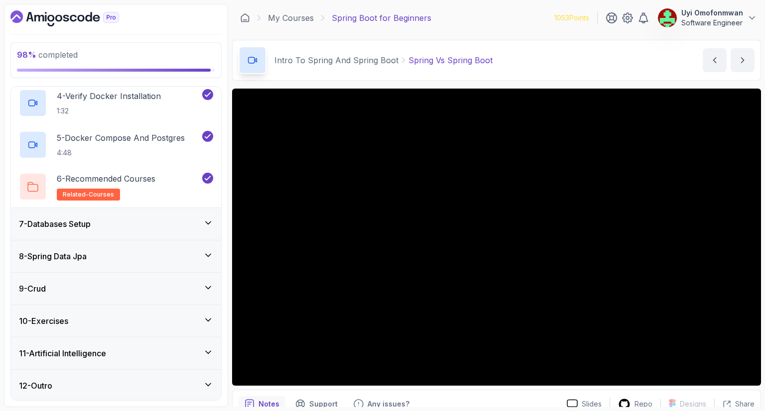
click at [103, 220] on div "7 - Databases Setup" at bounding box center [116, 224] width 210 height 32
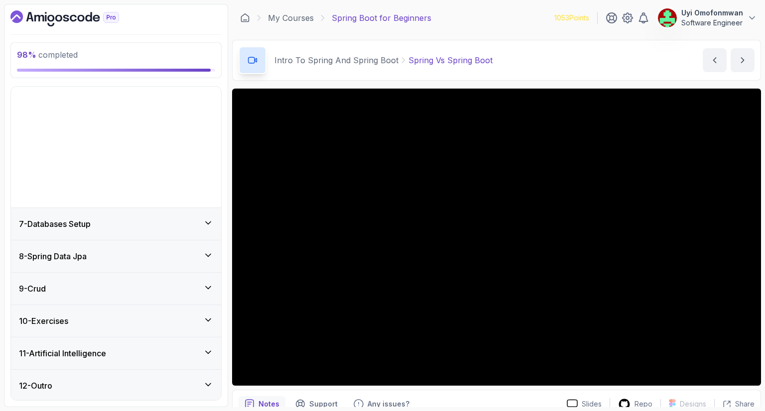
scroll to position [73, 0]
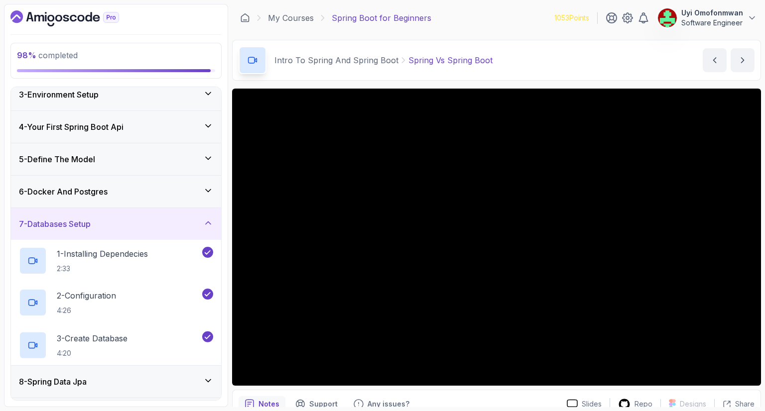
click at [103, 220] on div "7 - Databases Setup" at bounding box center [116, 224] width 210 height 32
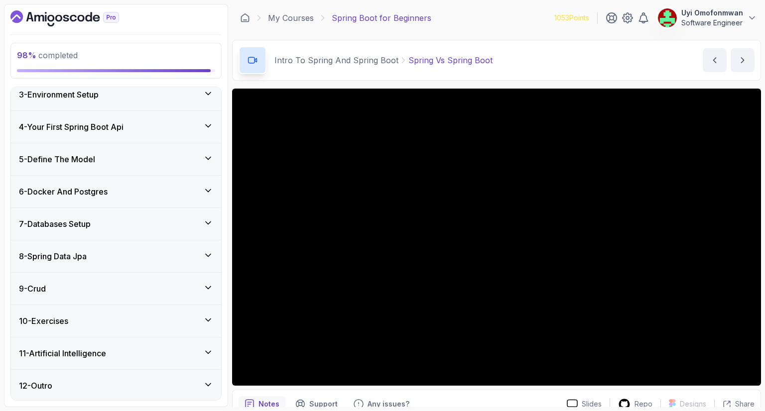
click at [103, 220] on div "7 - Databases Setup" at bounding box center [116, 224] width 194 height 12
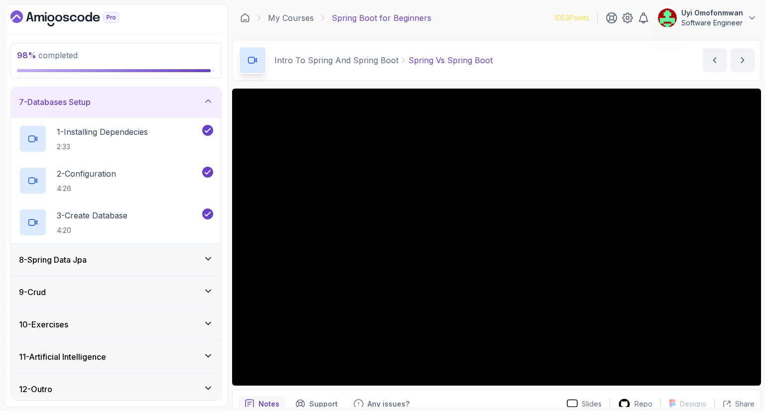
scroll to position [198, 0]
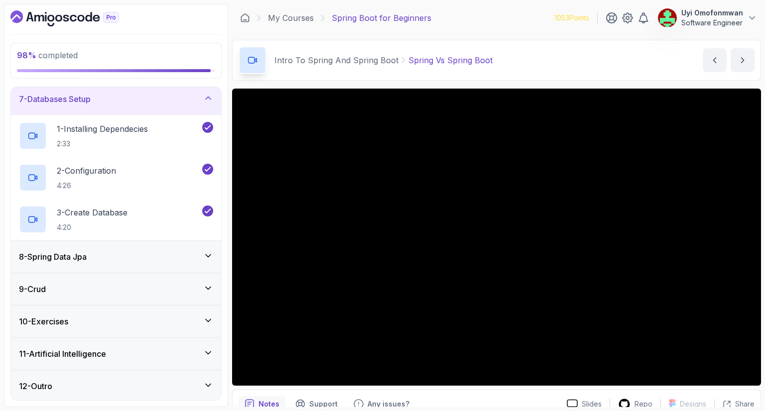
click at [87, 255] on h3 "8 - Spring Data Jpa" at bounding box center [53, 257] width 68 height 12
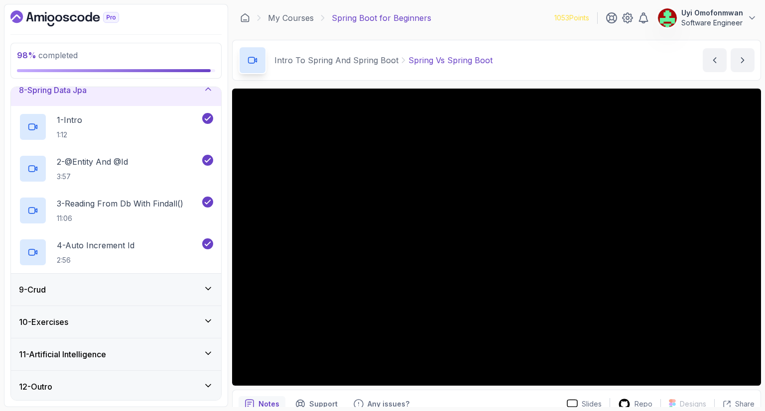
scroll to position [240, 0]
click at [77, 286] on div "9 - Crud" at bounding box center [116, 289] width 194 height 12
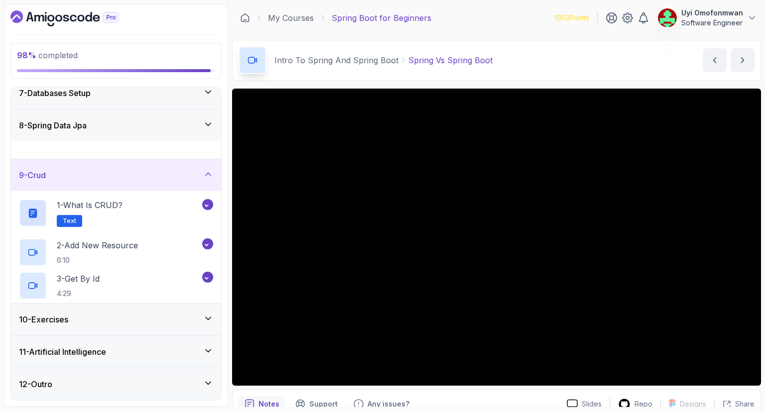
scroll to position [198, 0]
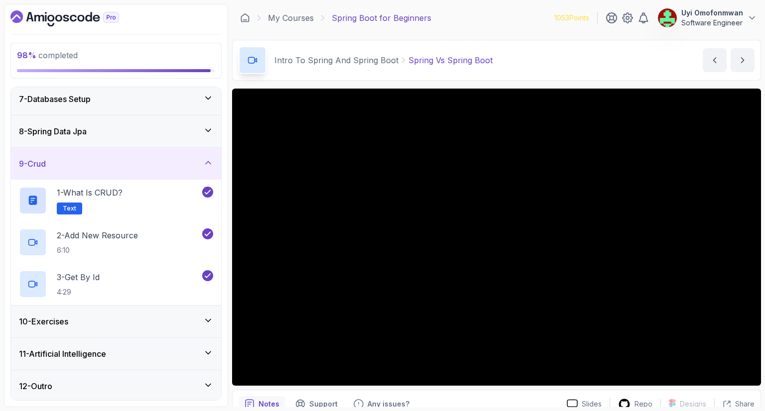
click at [68, 320] on h3 "10 - Exercises" at bounding box center [43, 322] width 49 height 12
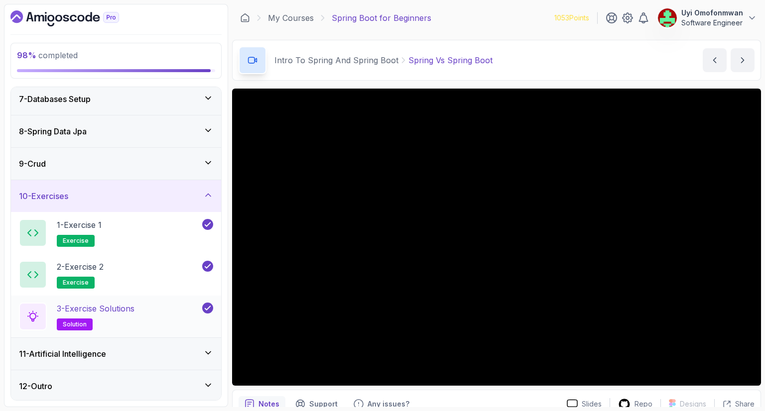
click at [123, 313] on h2 "3 - Exercise Solutions solution" at bounding box center [96, 317] width 78 height 28
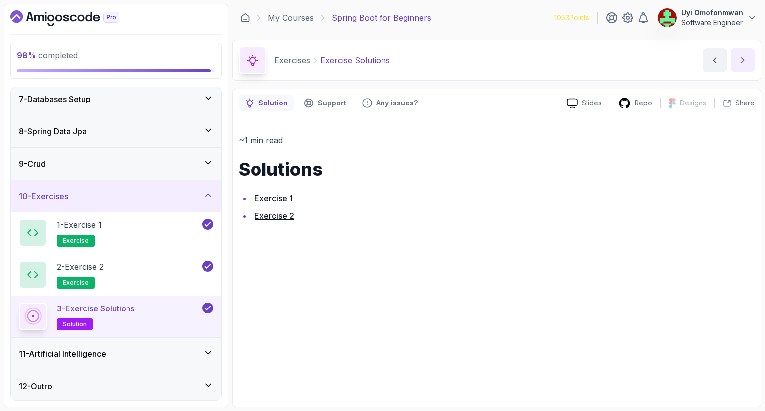
click at [753, 64] on button "next content" at bounding box center [743, 60] width 24 height 24
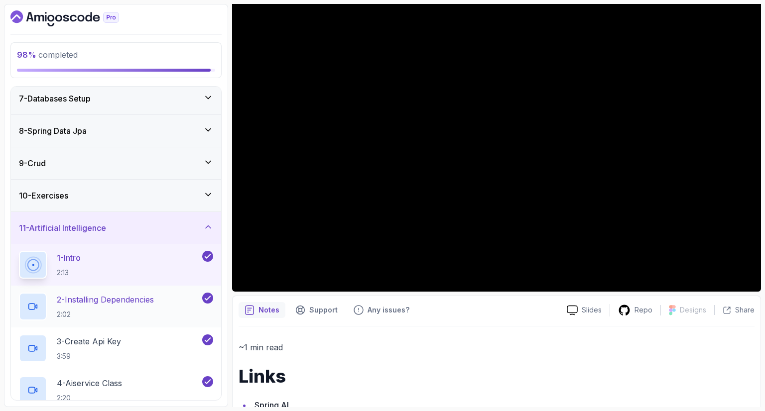
scroll to position [100, 0]
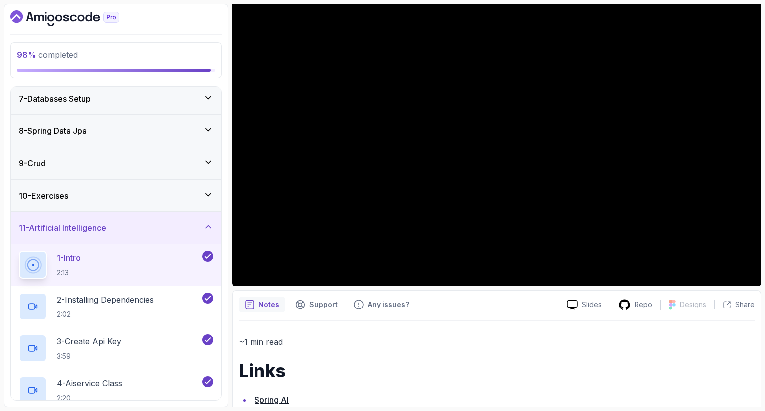
click at [157, 258] on div "1 - Intro 2:13" at bounding box center [109, 265] width 181 height 28
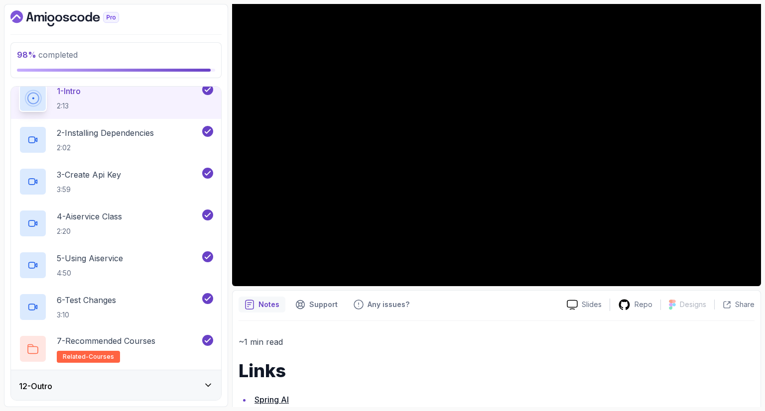
scroll to position [366, 0]
click at [135, 304] on div "6 - Test Changes 3:10" at bounding box center [109, 307] width 181 height 28
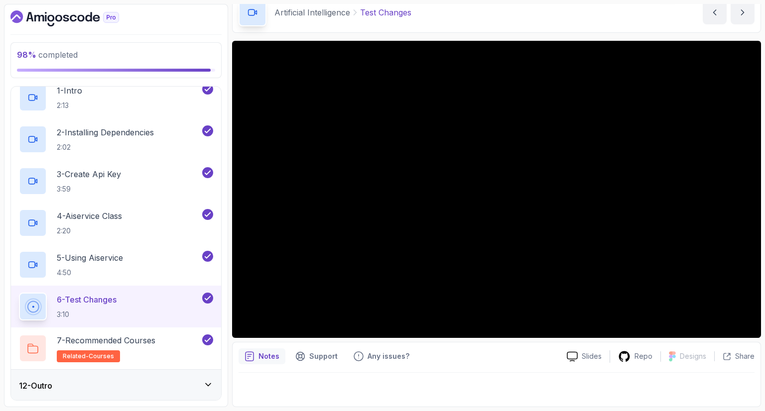
click at [143, 383] on div "12 - Outro" at bounding box center [116, 386] width 194 height 12
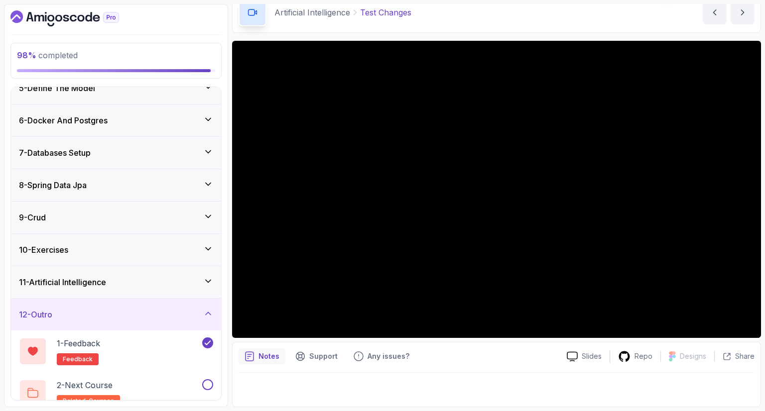
scroll to position [156, 0]
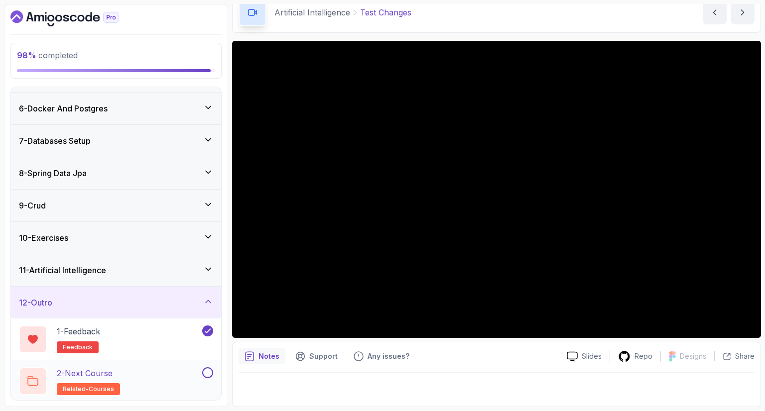
click at [212, 377] on button "2 - Next Course related-courses" at bounding box center [116, 382] width 194 height 28
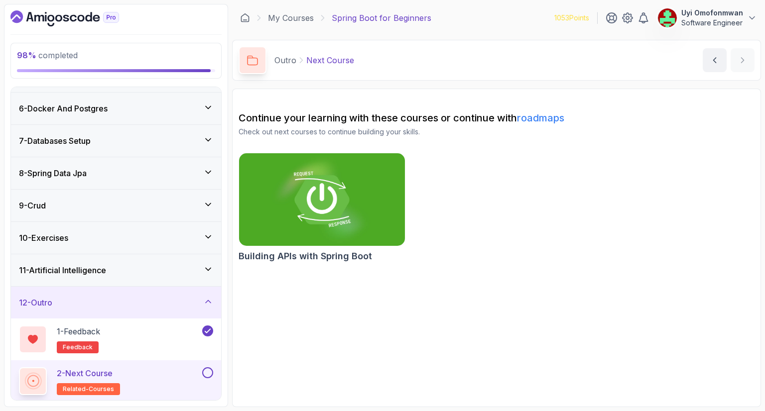
click at [207, 371] on button at bounding box center [207, 373] width 11 height 11
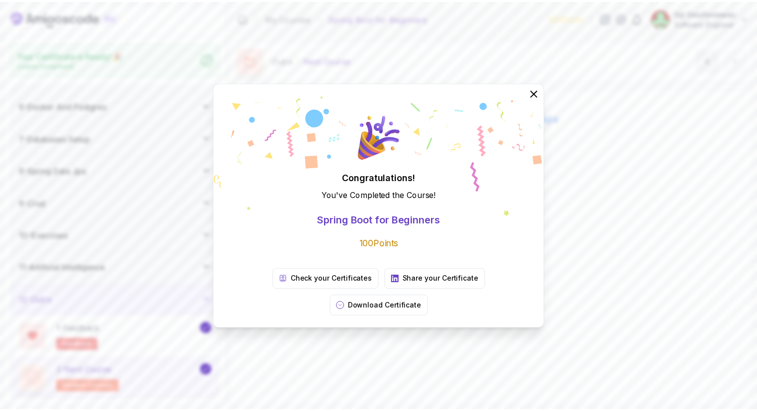
scroll to position [153, 0]
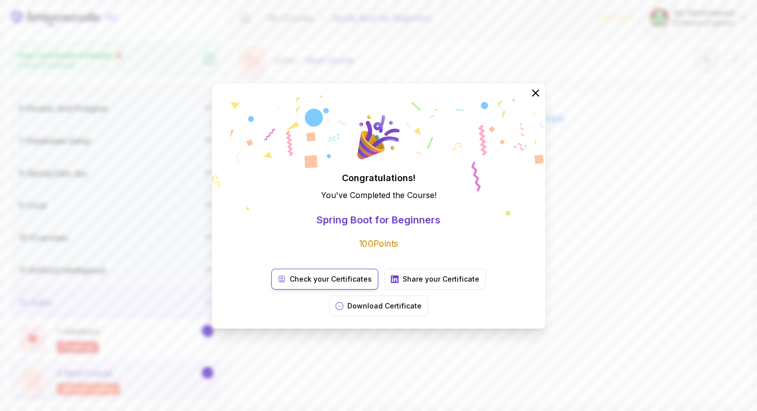
click at [299, 284] on p "Check your Certificates" at bounding box center [331, 279] width 82 height 10
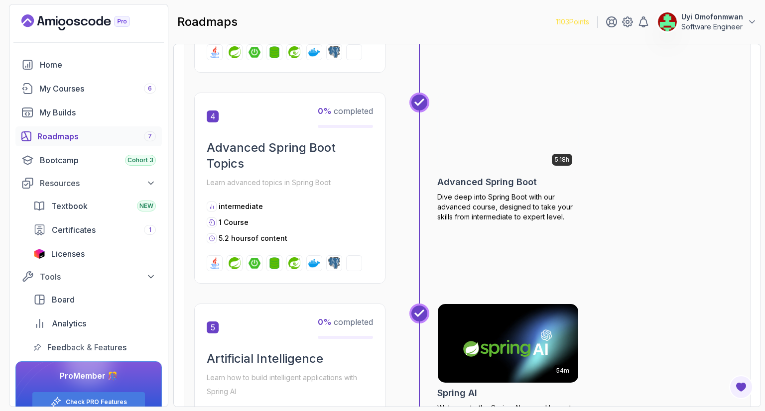
scroll to position [777, 0]
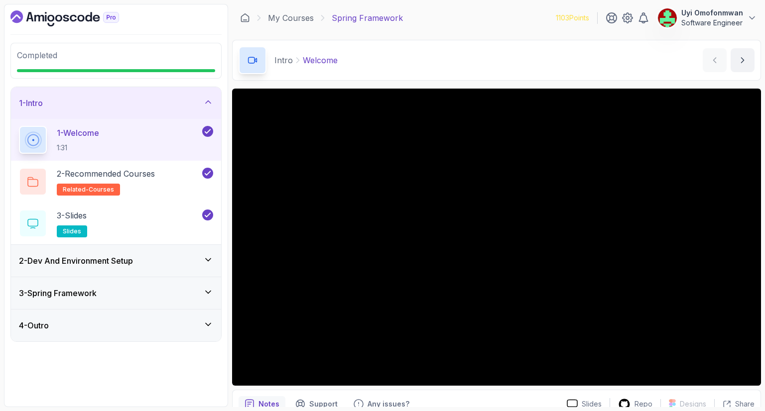
click at [137, 337] on div "4 - Outro" at bounding box center [116, 326] width 210 height 32
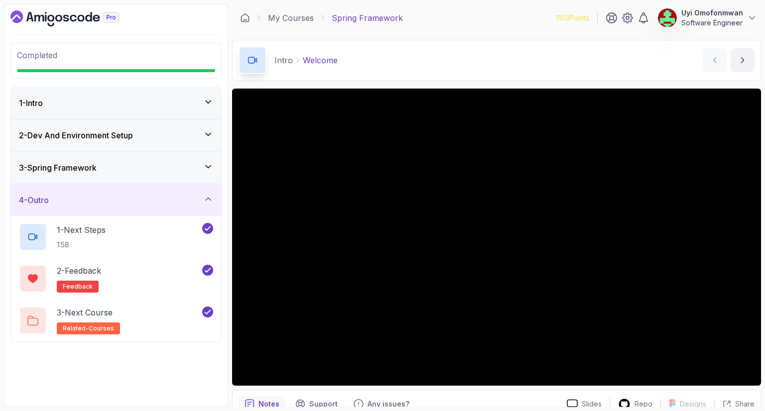
click at [174, 210] on div "4 - Outro" at bounding box center [116, 200] width 210 height 32
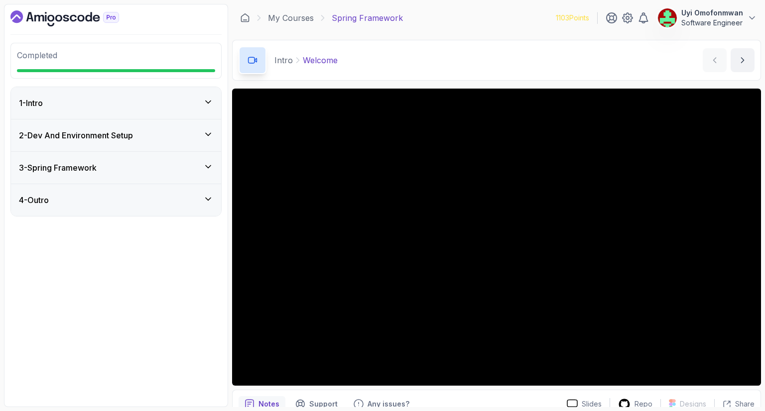
click at [165, 174] on div "3 - Spring Framework" at bounding box center [116, 168] width 210 height 32
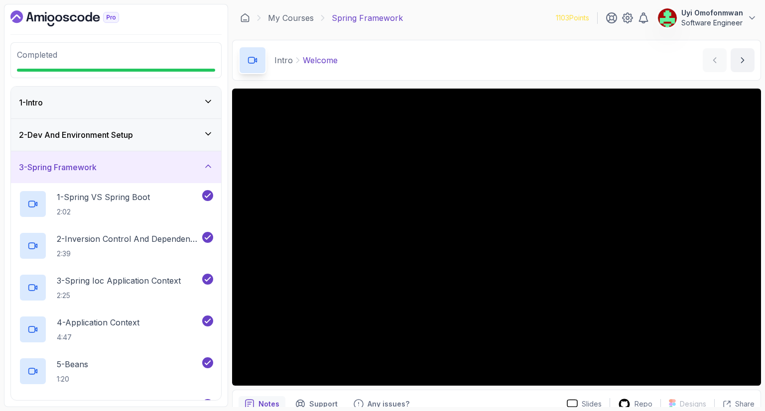
click at [139, 161] on div "3 - Spring Framework" at bounding box center [116, 167] width 194 height 12
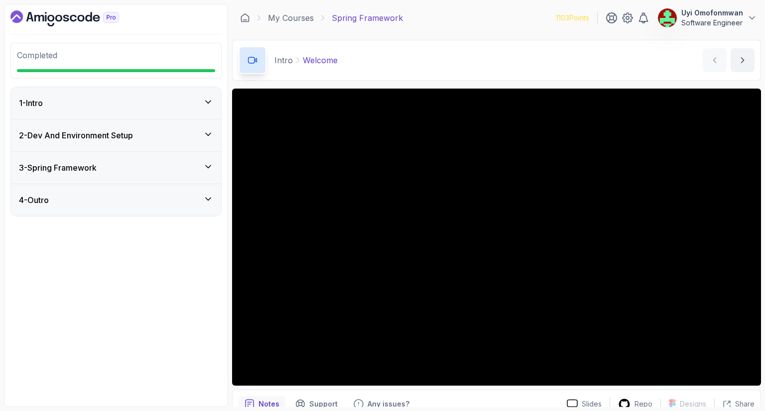
click at [133, 140] on h3 "2 - Dev And Environment Setup" at bounding box center [76, 135] width 114 height 12
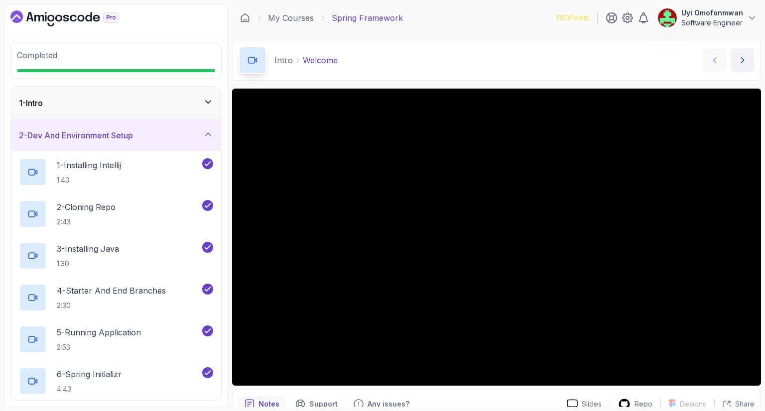
click at [125, 111] on div "1 - Intro" at bounding box center [116, 103] width 210 height 32
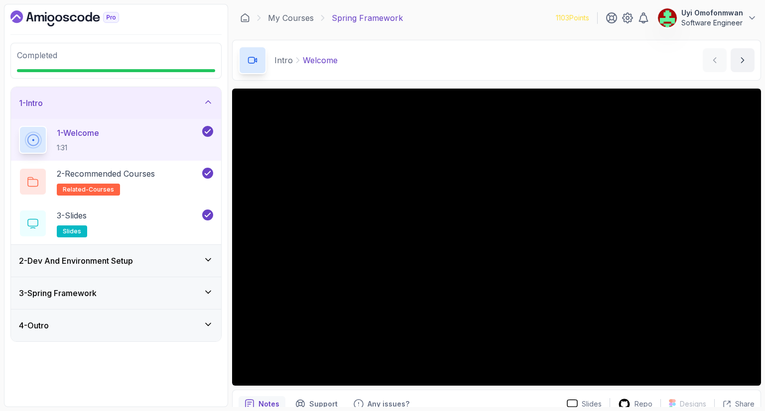
click at [157, 325] on div "4 - Outro" at bounding box center [116, 326] width 194 height 12
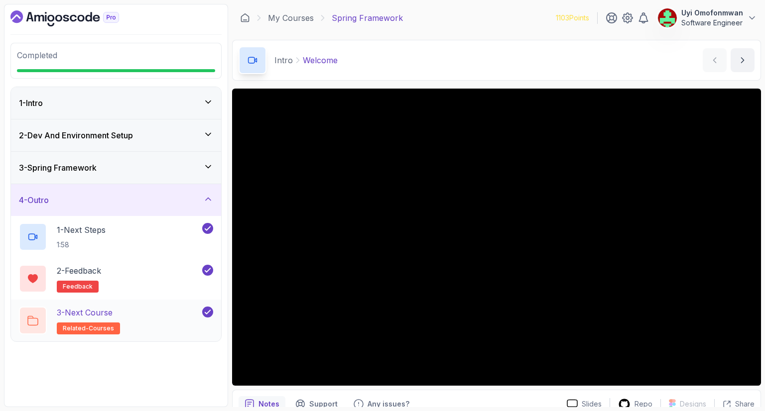
click at [165, 307] on div "3 - Next Course related-courses" at bounding box center [109, 321] width 181 height 28
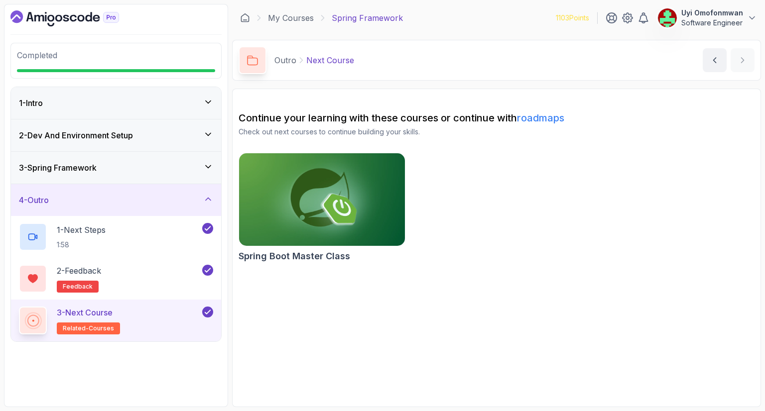
click at [211, 307] on icon at bounding box center [207, 312] width 9 height 10
click at [207, 310] on button at bounding box center [207, 312] width 11 height 11
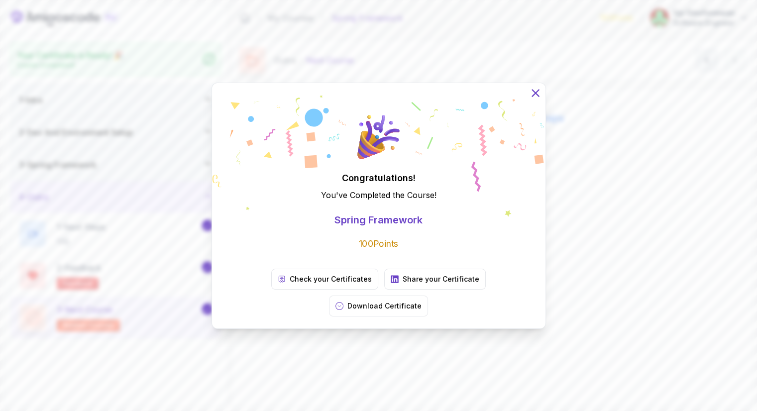
click at [531, 99] on icon at bounding box center [535, 92] width 13 height 13
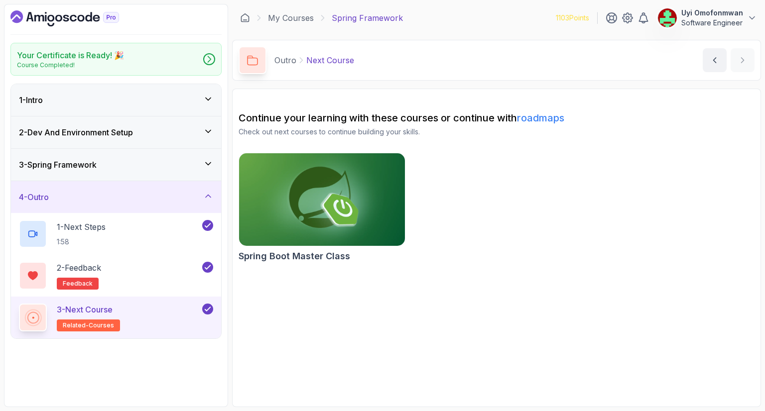
click at [292, 241] on img at bounding box center [322, 200] width 174 height 98
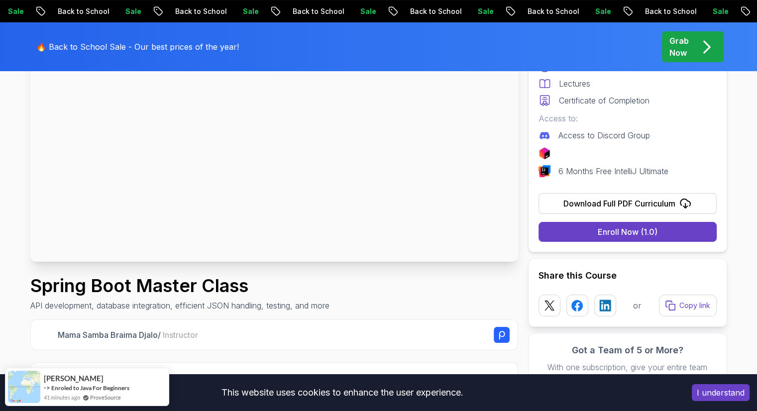
scroll to position [159, 0]
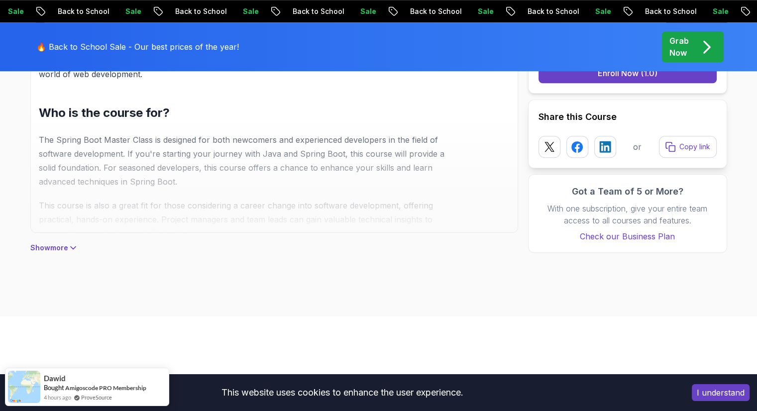
scroll to position [857, 0]
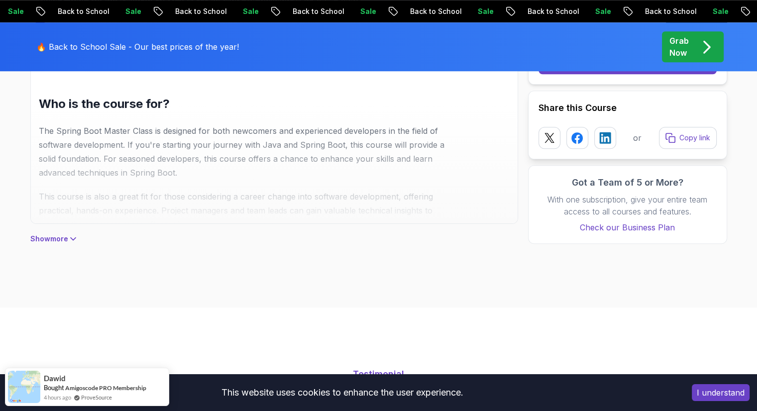
click at [68, 238] on icon at bounding box center [73, 239] width 10 height 10
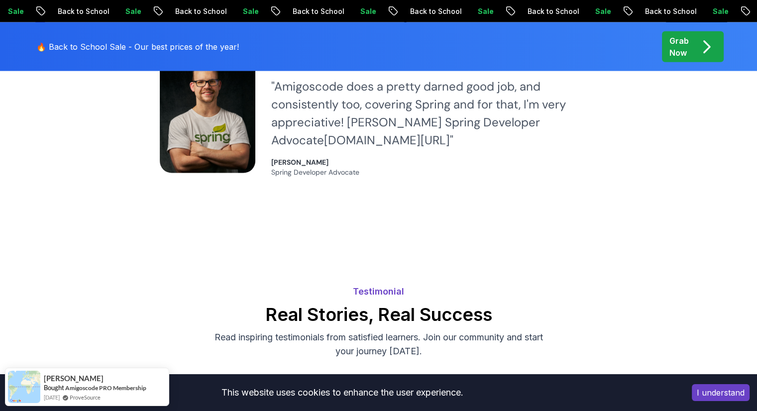
scroll to position [2331, 0]
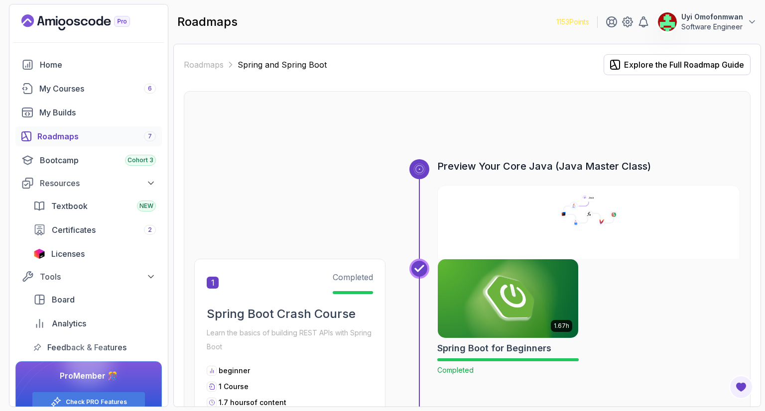
click at [685, 125] on div at bounding box center [467, 136] width 546 height 48
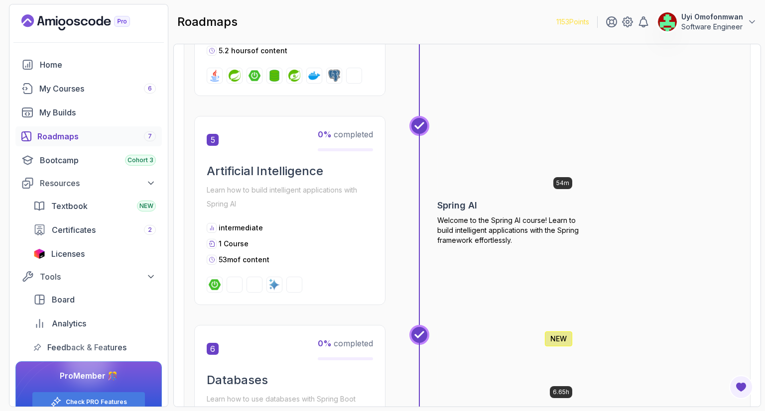
scroll to position [1016, 0]
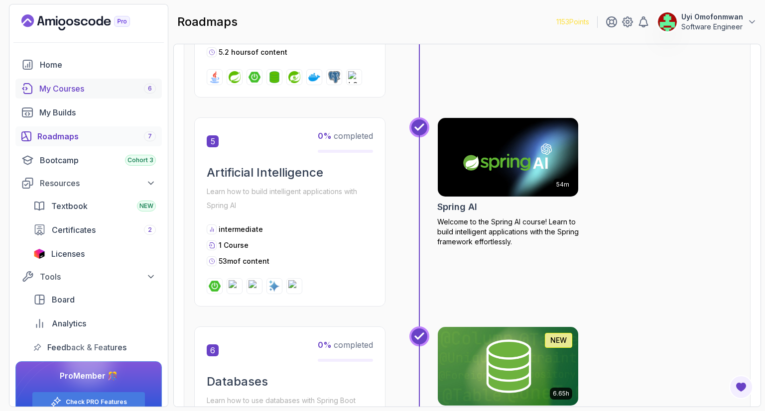
click at [58, 94] on link "My Courses 6" at bounding box center [88, 89] width 146 height 20
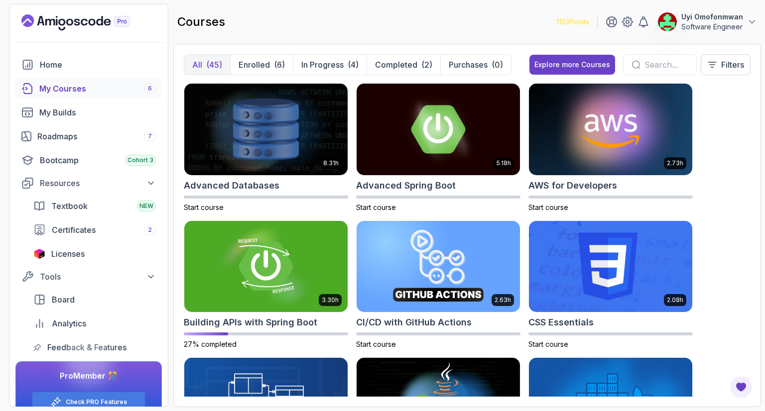
click at [206, 60] on div "(45)" at bounding box center [214, 65] width 16 height 12
click at [284, 38] on div "courses 1153 Points Uyi Omofonmwan Software Engineer" at bounding box center [467, 22] width 588 height 36
click at [737, 114] on div "8.31h Advanced Databases Start course 5.18h Advanced Spring Boot Start course 2…" at bounding box center [467, 240] width 567 height 314
click at [714, 72] on button "Filters" at bounding box center [726, 64] width 50 height 21
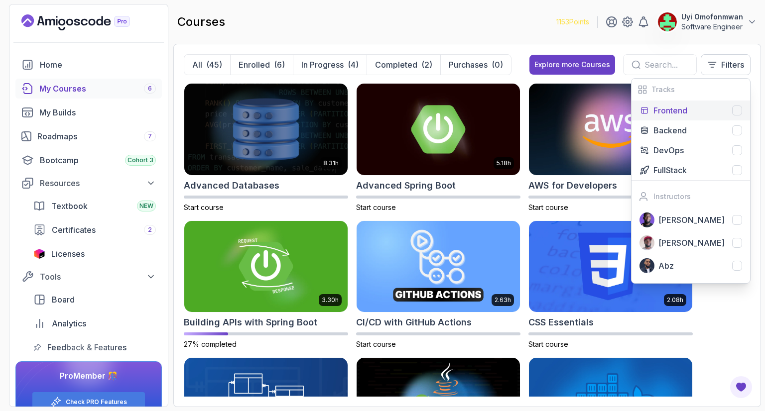
click at [750, 106] on button "Frontend" at bounding box center [690, 111] width 119 height 20
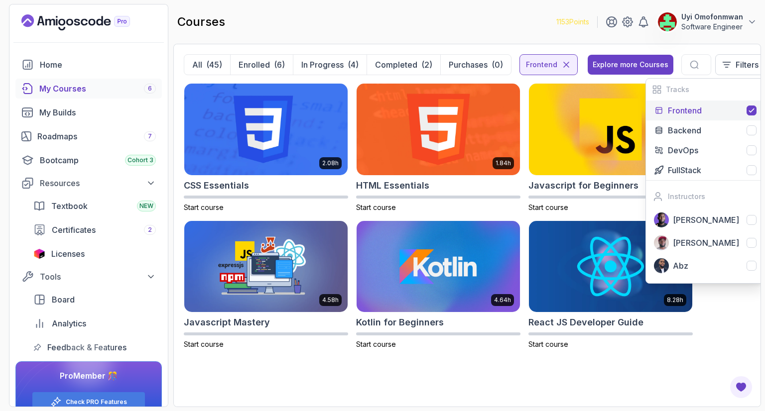
click at [748, 107] on icon at bounding box center [752, 111] width 8 height 8
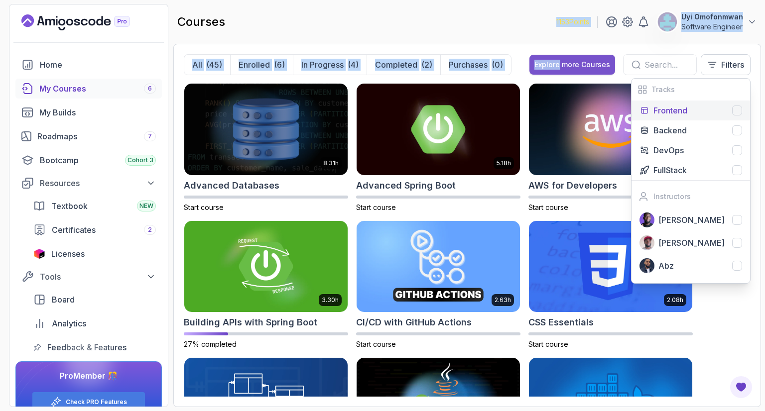
drag, startPoint x: 481, startPoint y: 25, endPoint x: 557, endPoint y: 62, distance: 84.6
click at [557, 62] on main "courses 1153 Points Uyi Omofonmwan Software Engineer All (45) Enrolled (6) In P…" at bounding box center [467, 205] width 588 height 403
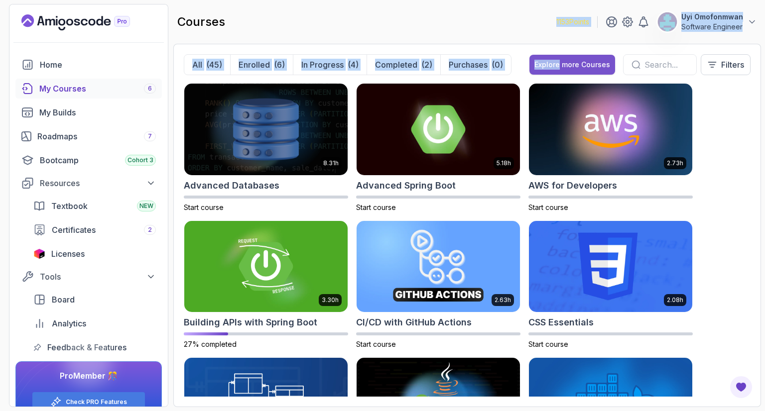
click at [557, 62] on div "Explore more Courses" at bounding box center [572, 65] width 76 height 10
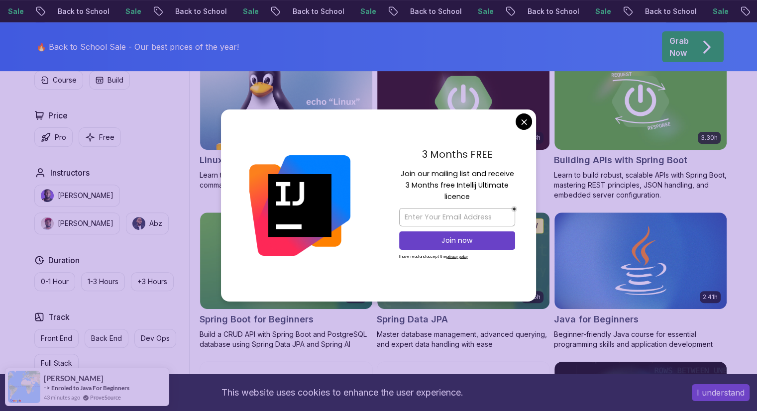
scroll to position [339, 0]
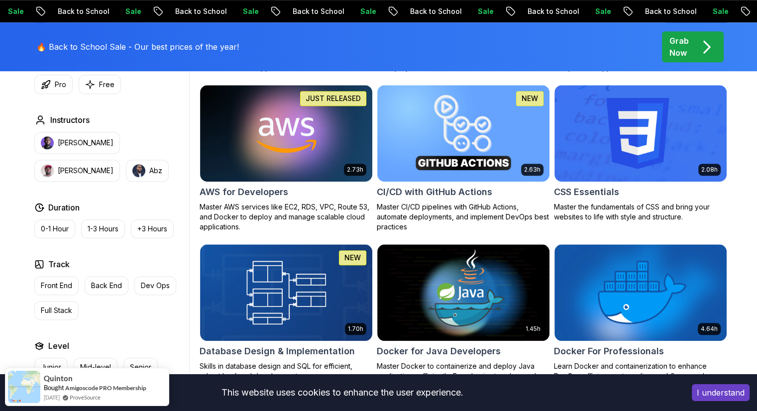
scroll to position [737, 0]
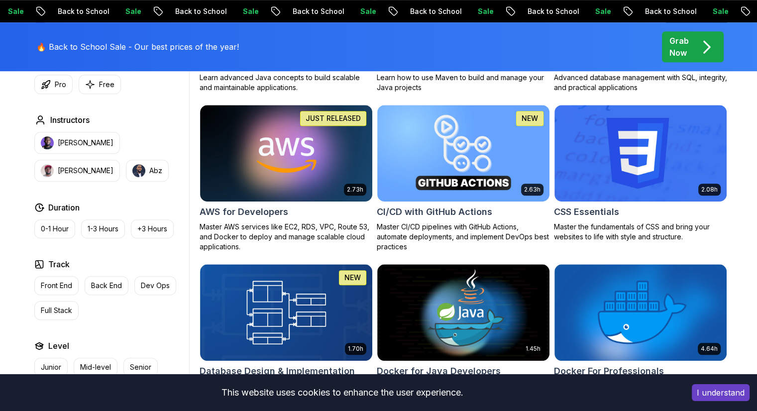
click at [523, 118] on p "NEW" at bounding box center [530, 119] width 16 height 10
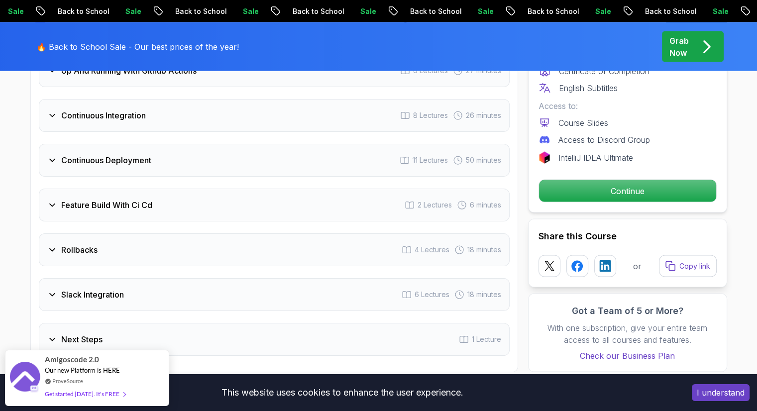
scroll to position [1924, 0]
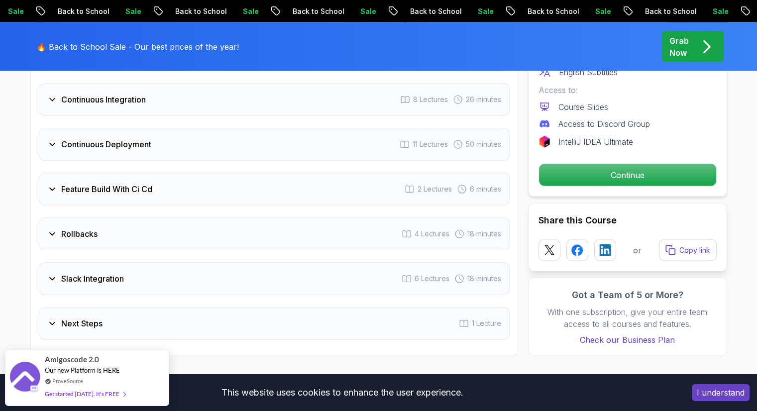
click at [199, 235] on div "Rollbacks 4 Lectures 18 minutes" at bounding box center [274, 234] width 471 height 33
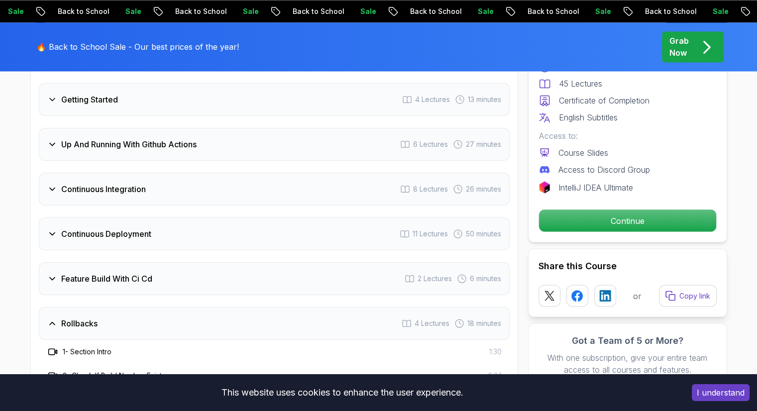
scroll to position [1759, 0]
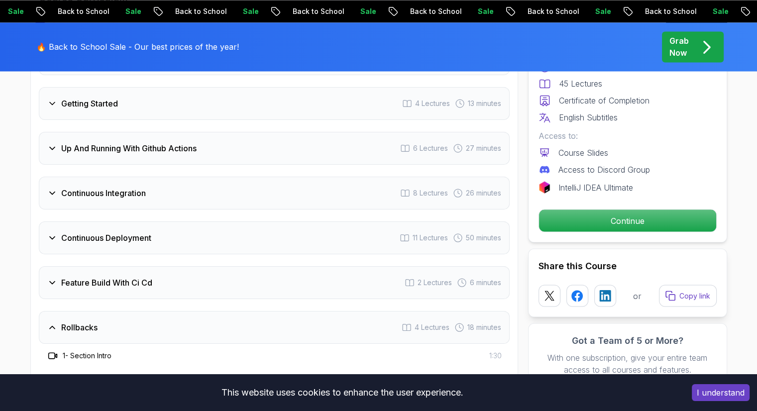
click at [52, 150] on icon at bounding box center [52, 148] width 10 height 10
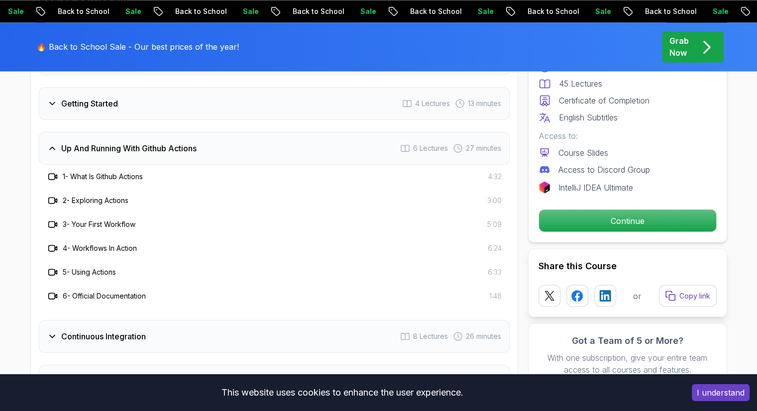
click at [52, 150] on icon at bounding box center [52, 148] width 10 height 10
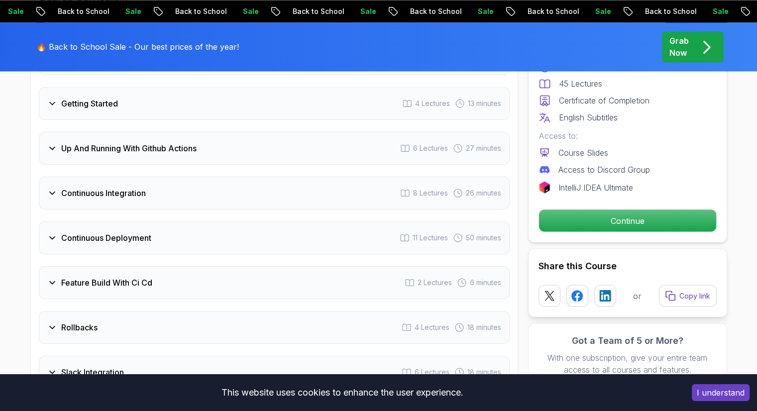
click at [58, 102] on div "Getting Started" at bounding box center [82, 104] width 71 height 12
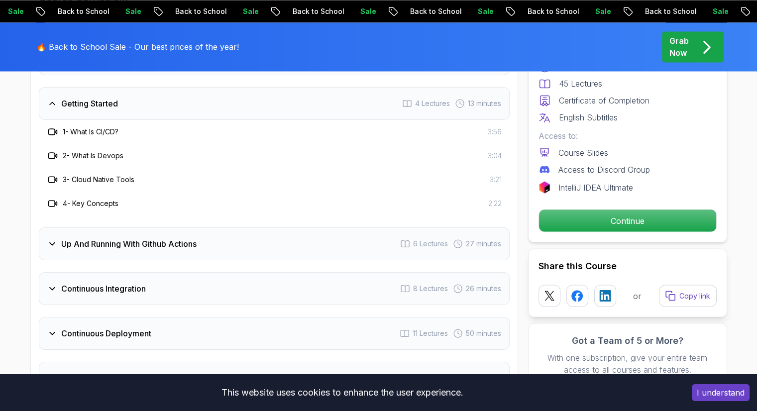
click at [58, 102] on div "Getting Started" at bounding box center [82, 104] width 71 height 12
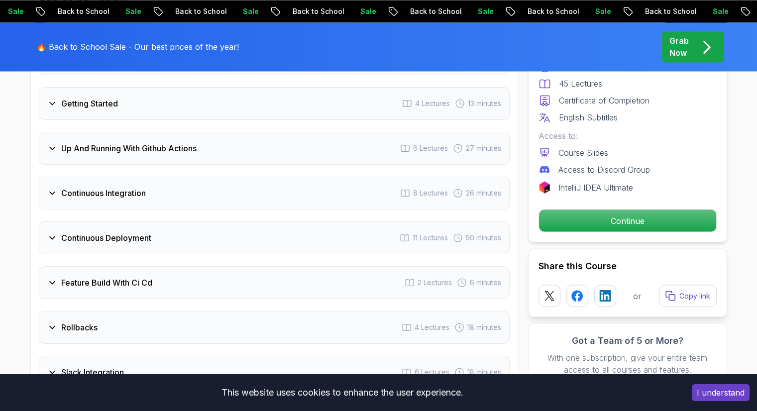
click at [57, 232] on div "Continuous Deployment" at bounding box center [99, 238] width 104 height 12
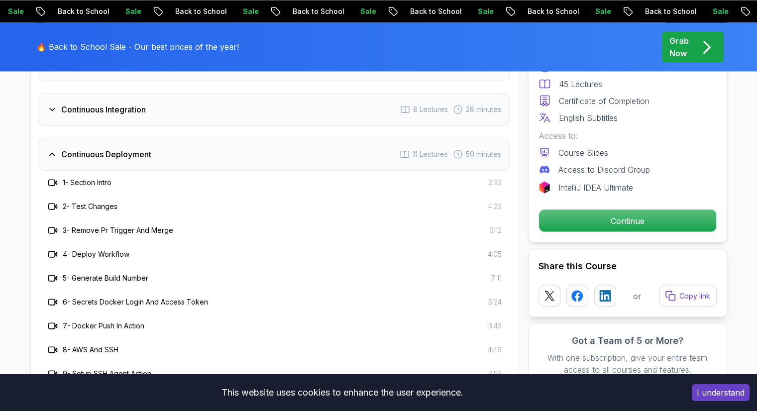
scroll to position [1839, 0]
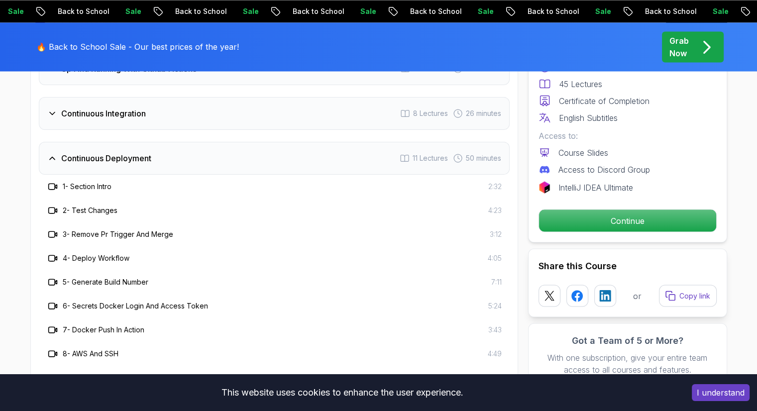
click at [61, 159] on h3 "Continuous Deployment" at bounding box center [106, 158] width 90 height 12
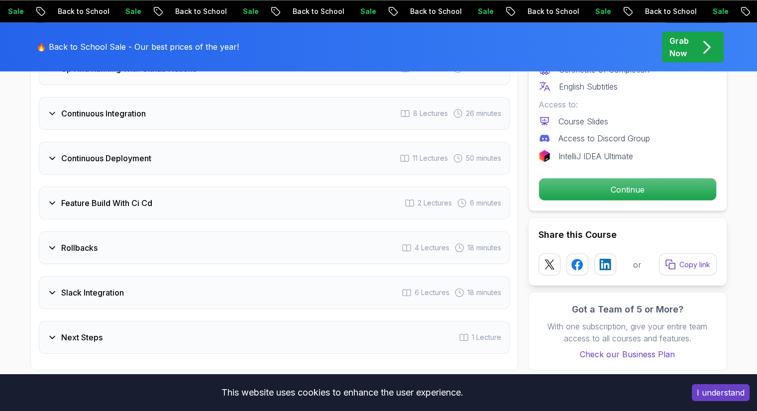
click at [53, 297] on div "Slack Integration 6 Lectures 18 minutes" at bounding box center [274, 292] width 471 height 33
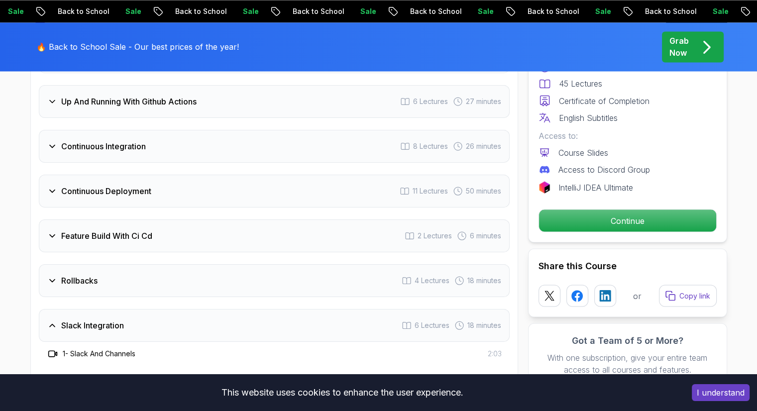
scroll to position [1799, 0]
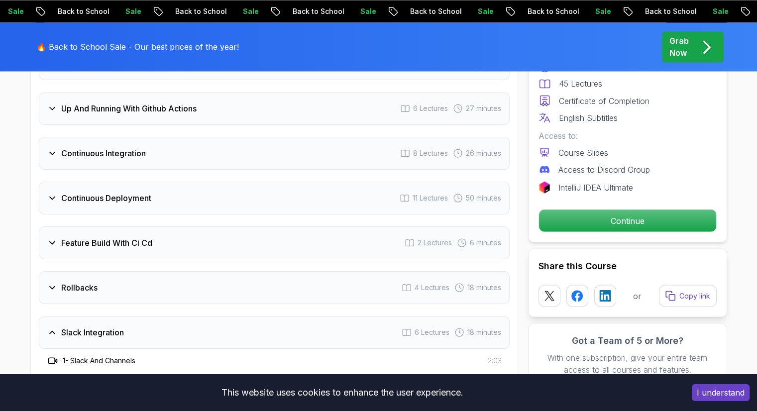
click at [58, 328] on div "Slack Integration" at bounding box center [85, 333] width 77 height 12
